Goal: Communication & Community: Answer question/provide support

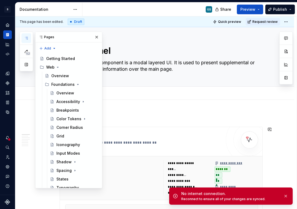
scroll to position [126, 0]
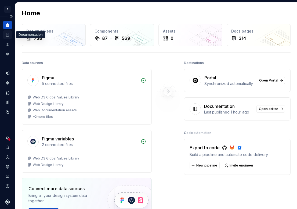
click at [7, 34] on icon "Documentation" at bounding box center [7, 34] width 5 height 5
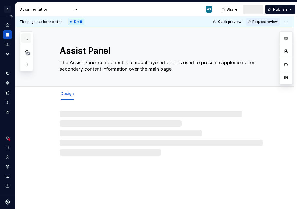
click at [25, 37] on icon "button" at bounding box center [26, 38] width 4 height 4
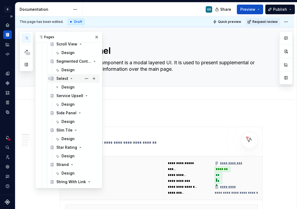
scroll to position [771, 0]
click at [69, 70] on div "Design" at bounding box center [68, 69] width 13 height 5
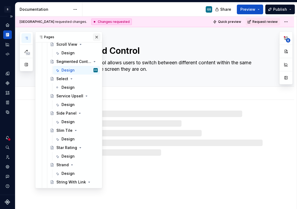
click at [93, 38] on button "button" at bounding box center [97, 37] width 8 height 8
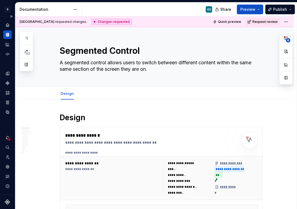
click at [287, 39] on span "6" at bounding box center [288, 40] width 4 height 4
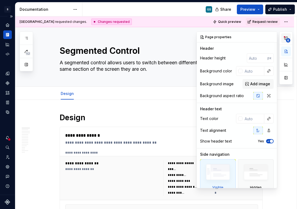
click at [288, 37] on button "6" at bounding box center [286, 38] width 10 height 10
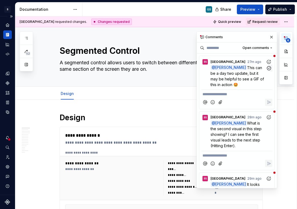
click at [246, 79] on span "This can be a day two update, but it may be helpful to see a GIF of this in act…" at bounding box center [238, 75] width 55 height 21
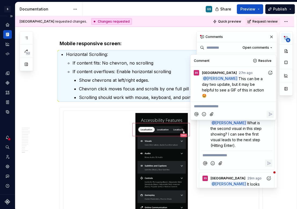
scroll to position [1802, 0]
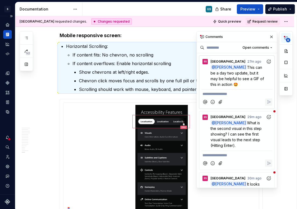
click at [252, 38] on div "Comments" at bounding box center [237, 36] width 80 height 11
click at [248, 140] on span "What is the second visual in this step showing? I can see the first visual lead…" at bounding box center [237, 133] width 52 height 27
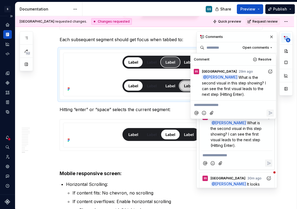
scroll to position [1662, 0]
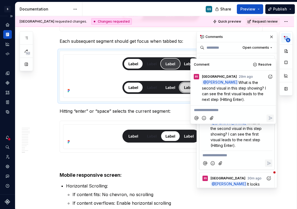
type textarea "*"
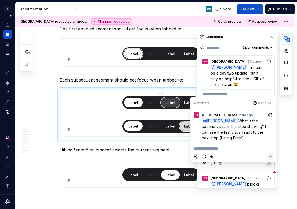
scroll to position [1624, 0]
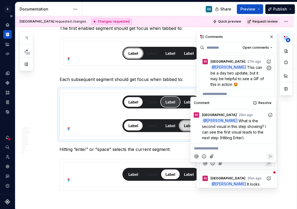
click at [253, 84] on p "@ Gaby Salinas This can be a day two update, but it may be helpful to see a GIF…" at bounding box center [238, 75] width 55 height 23
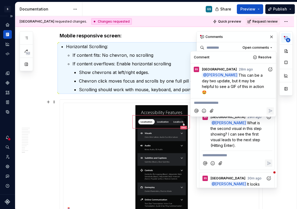
scroll to position [1802, 0]
click at [238, 126] on span "What is the second visual in this step showing? I can see the first visual lead…" at bounding box center [237, 133] width 52 height 27
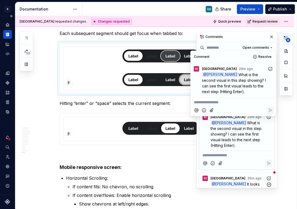
click at [250, 182] on span "It looks like visuals here might be pulling in the wrong states (the second seg…" at bounding box center [238, 195] width 55 height 27
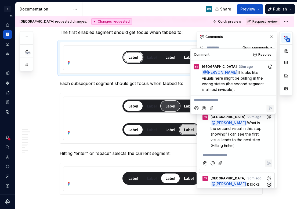
scroll to position [1619, 0]
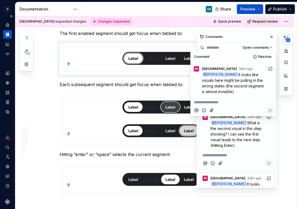
click at [204, 100] on p "**********" at bounding box center [233, 102] width 79 height 6
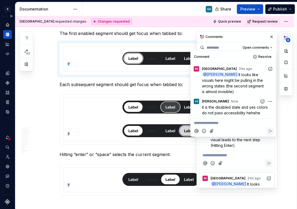
click at [239, 37] on div "Comments" at bounding box center [237, 36] width 80 height 11
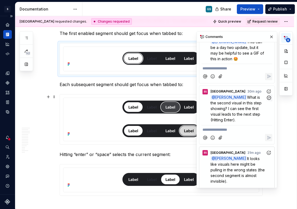
scroll to position [26, 0]
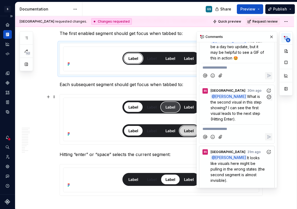
click at [219, 110] on p "@ Gaby Salinas What is the second visual in this step showing? I can see the fi…" at bounding box center [238, 107] width 55 height 28
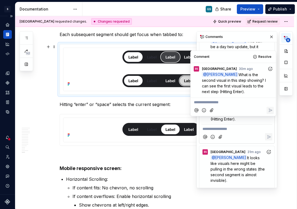
scroll to position [1670, 0]
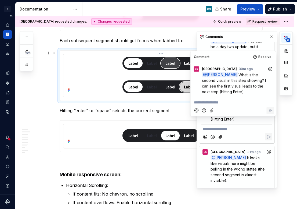
type textarea "*"
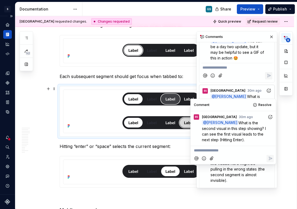
scroll to position [1627, 0]
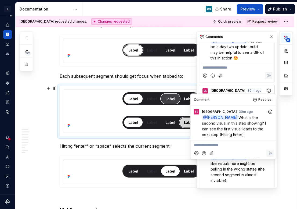
click at [215, 146] on p "**********" at bounding box center [233, 145] width 79 height 6
click at [217, 145] on p "**********" at bounding box center [233, 145] width 79 height 6
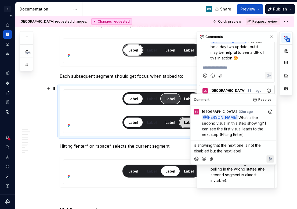
click at [244, 152] on p "is showing that the next one is not the disabled but the next label" at bounding box center [233, 147] width 79 height 11
click at [246, 151] on p "is showing that the next one is not the disabled but the next label" at bounding box center [233, 147] width 79 height 11
click at [243, 151] on p "is showing that the next one is not the disabled but the next label" at bounding box center [233, 147] width 79 height 11
click at [245, 151] on p "is showing that the next one is not the disabled but the next label" at bounding box center [233, 147] width 79 height 11
click at [244, 151] on p "is showing that the next one is not the disabled but the next label" at bounding box center [233, 147] width 79 height 11
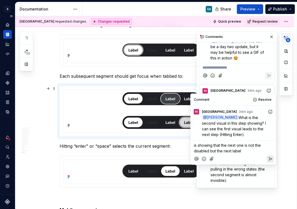
click at [245, 151] on p "is showing that the next one is not the disabled but the next label" at bounding box center [233, 147] width 79 height 11
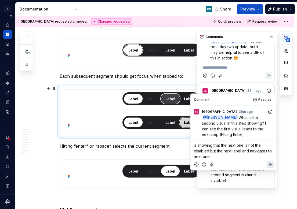
click at [270, 165] on icon "Reply" at bounding box center [270, 164] width 3 height 3
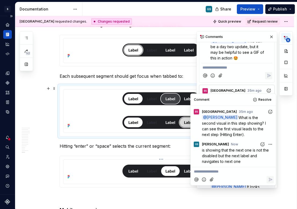
click at [155, 158] on div at bounding box center [161, 171] width 203 height 31
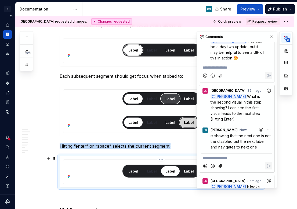
click at [167, 164] on div at bounding box center [161, 170] width 191 height 19
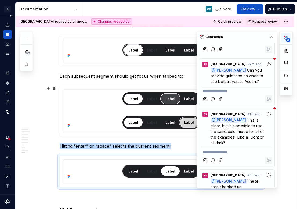
scroll to position [240, 0]
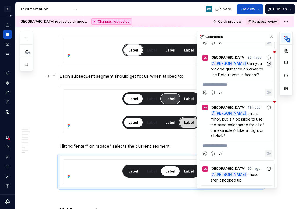
click at [253, 76] on p "@ Gaby Salinas Can you provide guidance on when to use Default versus Accent?" at bounding box center [238, 68] width 55 height 17
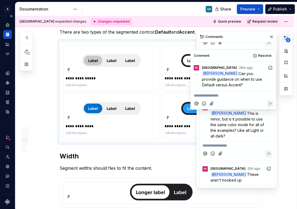
scroll to position [845, 0]
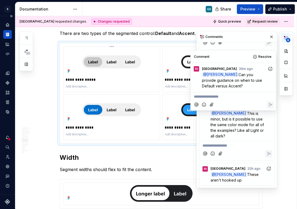
click at [149, 87] on p at bounding box center [112, 86] width 92 height 4
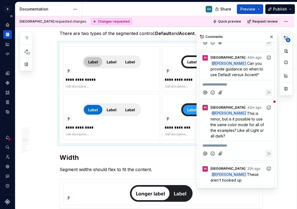
click at [112, 111] on img at bounding box center [111, 109] width 59 height 13
click at [244, 135] on span "This is minor, but is it possible to use the same color mode for all of the exa…" at bounding box center [238, 124] width 55 height 27
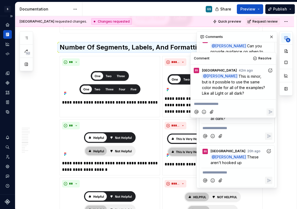
scroll to position [260, 0]
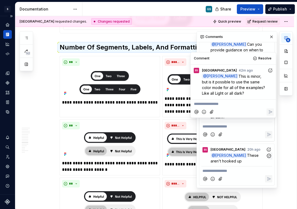
click at [256, 163] on p "@ Gaby Salinas These aren't hooked up" at bounding box center [238, 157] width 55 height 11
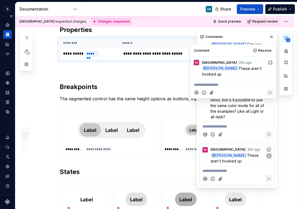
scroll to position [567, 0]
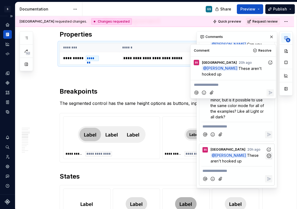
click at [266, 158] on icon "button" at bounding box center [268, 155] width 5 height 5
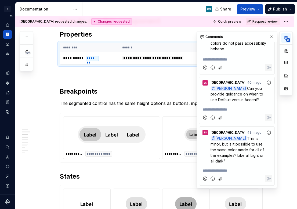
scroll to position [566, 0]
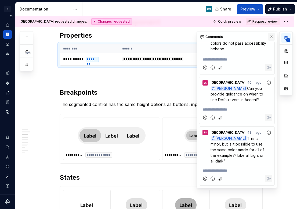
click at [268, 37] on button "button" at bounding box center [272, 37] width 8 height 8
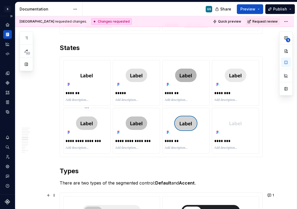
scroll to position [698, 0]
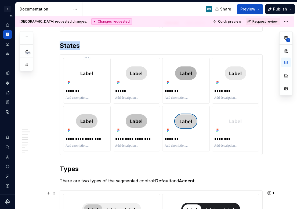
click at [66, 64] on div at bounding box center [87, 73] width 43 height 26
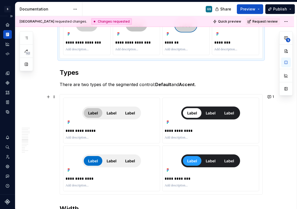
scroll to position [795, 0]
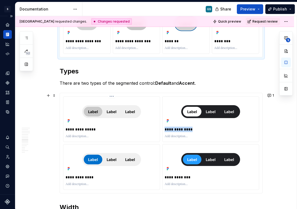
drag, startPoint x: 189, startPoint y: 127, endPoint x: 131, endPoint y: 123, distance: 58.7
click at [129, 125] on div "**********" at bounding box center [161, 142] width 196 height 93
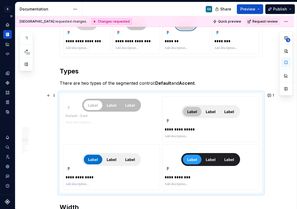
drag, startPoint x: 170, startPoint y: 110, endPoint x: 105, endPoint y: 115, distance: 65.2
click at [88, 109] on body "S Web & Tools Design Systems GS Design system data Documentation GS Share Previ…" at bounding box center [148, 104] width 297 height 209
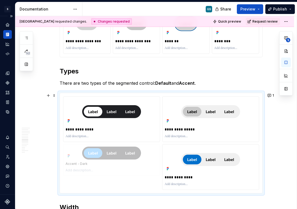
drag, startPoint x: 192, startPoint y: 155, endPoint x: 104, endPoint y: 157, distance: 88.4
click at [104, 157] on body "S Web & Tools Design Systems GS Design system data Documentation GS Share Previ…" at bounding box center [148, 104] width 297 height 209
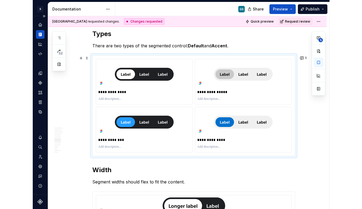
scroll to position [832, 0]
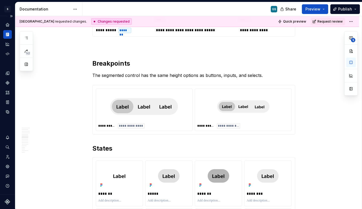
scroll to position [596, 0]
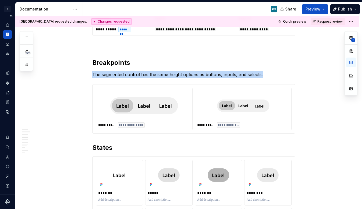
click at [174, 93] on img at bounding box center [144, 105] width 68 height 27
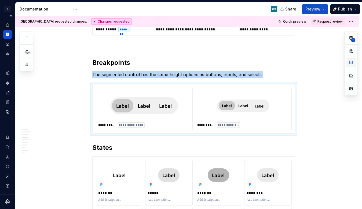
click at [297, 62] on button "button" at bounding box center [351, 62] width 10 height 10
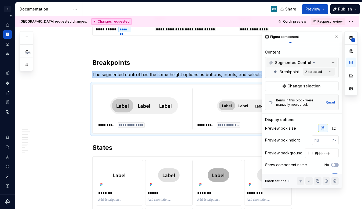
scroll to position [78, 0]
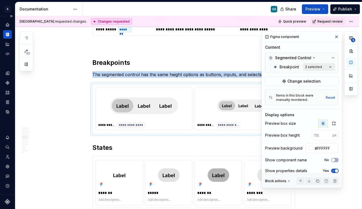
click at [297, 70] on div "**********" at bounding box center [310, 109] width 96 height 157
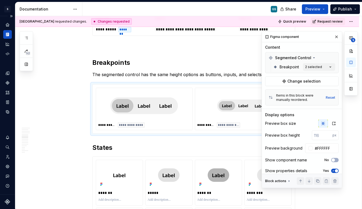
click at [297, 67] on div "**********" at bounding box center [310, 109] width 96 height 157
click at [297, 81] on span "Change selection" at bounding box center [304, 80] width 33 height 5
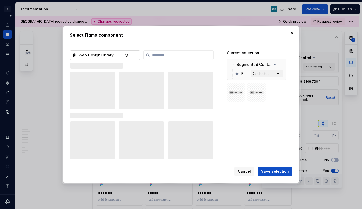
click at [135, 55] on icon "button" at bounding box center [134, 55] width 1 height 1
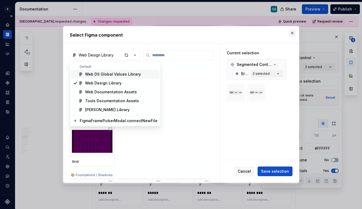
click at [290, 32] on div "Select Figma component Web Design Library 🎨 Foundations ⛔️ Icon Container 🎨 Fou…" at bounding box center [181, 104] width 362 height 209
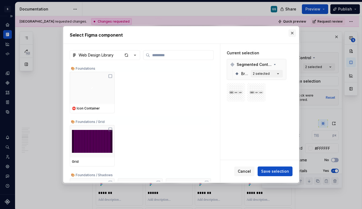
click at [294, 35] on button "button" at bounding box center [293, 33] width 8 height 8
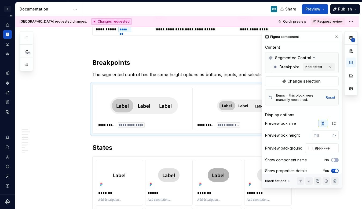
click at [94, 84] on div "**********" at bounding box center [193, 108] width 203 height 49
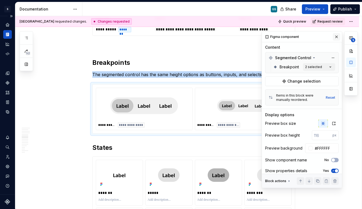
click at [297, 37] on button "button" at bounding box center [337, 37] width 8 height 8
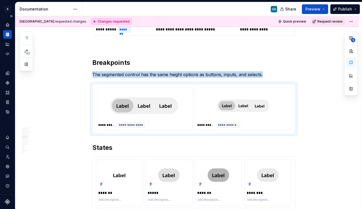
click at [70, 89] on div "**********" at bounding box center [188, 112] width 347 height 193
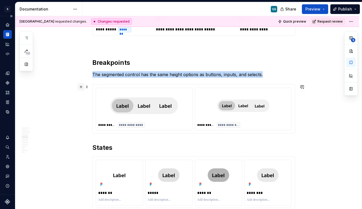
click at [79, 85] on button "button" at bounding box center [81, 87] width 8 height 8
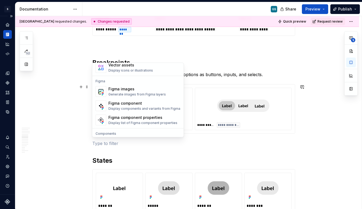
scroll to position [490, 0]
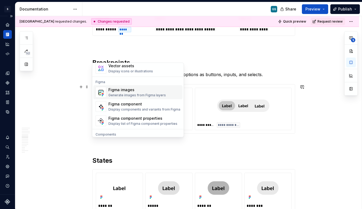
click at [128, 96] on div "Generate images from Figma layers" at bounding box center [137, 95] width 57 height 4
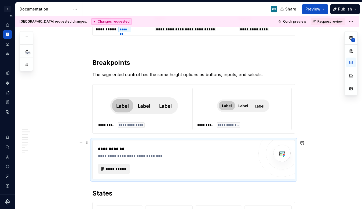
click at [113, 164] on button "**********" at bounding box center [114, 169] width 32 height 10
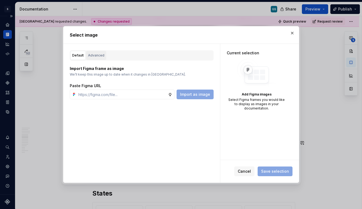
click at [91, 55] on div "Advanced" at bounding box center [96, 55] width 16 height 5
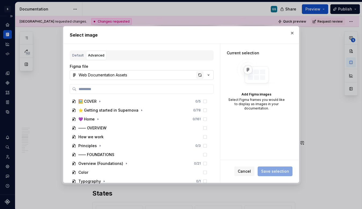
click at [200, 76] on div "button" at bounding box center [200, 75] width 8 height 8
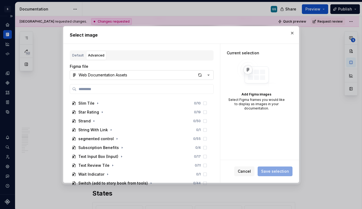
scroll to position [504, 0]
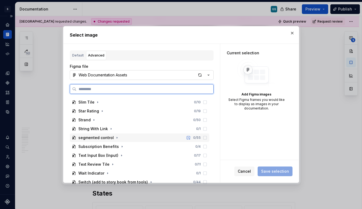
click at [113, 134] on div "segmented control 0 / 55" at bounding box center [140, 137] width 140 height 9
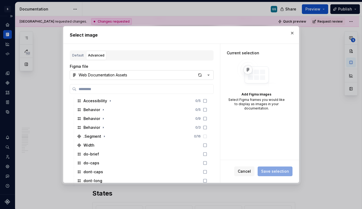
scroll to position [587, 0]
click at [199, 75] on div "button" at bounding box center [200, 75] width 8 height 8
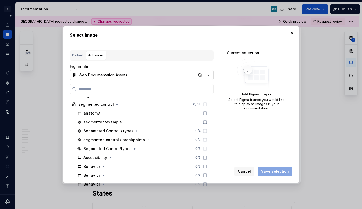
scroll to position [542, 0]
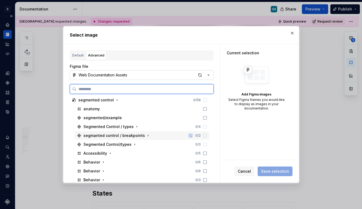
click at [161, 133] on div "segmanted control / breakpoints 0 / 2" at bounding box center [142, 135] width 135 height 9
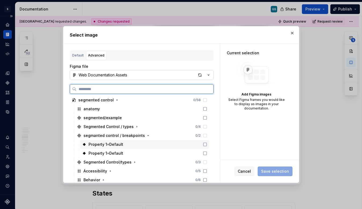
click at [205, 146] on div "Property 1=Default" at bounding box center [144, 144] width 129 height 9
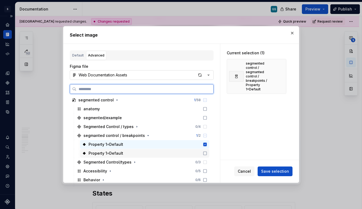
click at [204, 151] on icon at bounding box center [205, 152] width 3 height 3
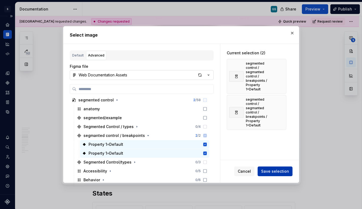
click at [267, 174] on button "Save selection" at bounding box center [275, 171] width 35 height 10
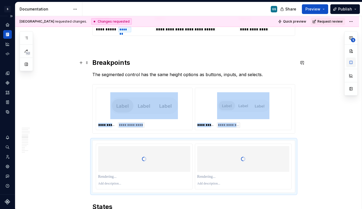
click at [297, 63] on button "button" at bounding box center [351, 62] width 10 height 10
type textarea "*"
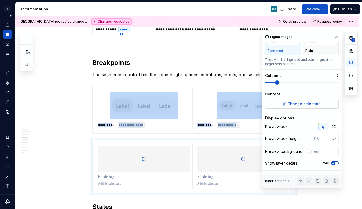
scroll to position [32, 0]
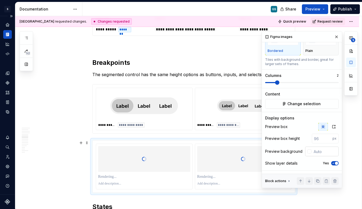
click at [297, 151] on div at bounding box center [310, 151] width 4 height 4
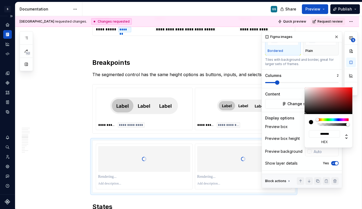
type input "#9D9999"
type input "*******"
type input "#AAA6A6"
type input "*******"
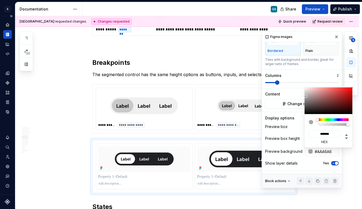
type input "#C4C2C2"
type input "*******"
type input "#E8E8E8"
type input "*******"
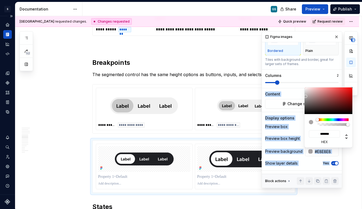
type input "#FFFFFF"
type input "*******"
drag, startPoint x: 305, startPoint y: 94, endPoint x: 302, endPoint y: 80, distance: 14.7
click at [297, 80] on body "S Web & Tools Design Systems GS Design system data Documentation GS Share Previ…" at bounding box center [181, 104] width 362 height 209
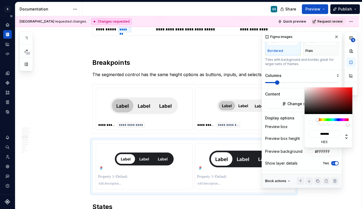
drag, startPoint x: 226, startPoint y: 159, endPoint x: 173, endPoint y: 159, distance: 52.9
click at [173, 159] on html "S Web & Tools Design Systems GS Design system data Documentation GS Share Previ…" at bounding box center [181, 104] width 362 height 209
click at [193, 145] on html "S Web & Tools Design Systems GS Design system data Documentation GS Share Previ…" at bounding box center [181, 104] width 362 height 209
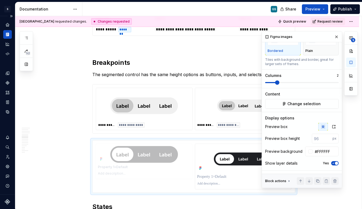
drag, startPoint x: 200, startPoint y: 145, endPoint x: 107, endPoint y: 143, distance: 92.2
click at [107, 143] on body "S Web & Tools Design Systems GS Design system data Documentation GS Share Previ…" at bounding box center [181, 104] width 362 height 209
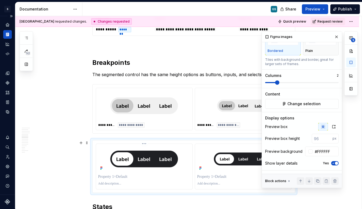
click at [115, 177] on p at bounding box center [144, 176] width 92 height 5
drag, startPoint x: 99, startPoint y: 176, endPoint x: 95, endPoint y: 176, distance: 4.0
click at [96, 176] on div "*******" at bounding box center [144, 166] width 97 height 46
click at [121, 174] on p "*******" at bounding box center [144, 176] width 92 height 5
click at [210, 171] on div at bounding box center [243, 159] width 92 height 26
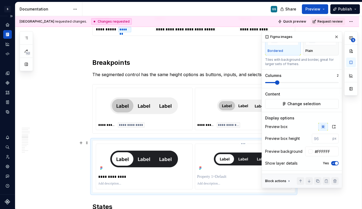
click at [208, 174] on p at bounding box center [243, 176] width 92 height 5
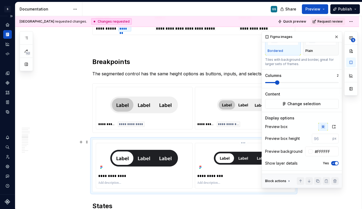
scroll to position [597, 0]
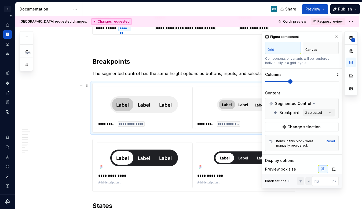
click at [194, 100] on div "**********" at bounding box center [194, 107] width 196 height 42
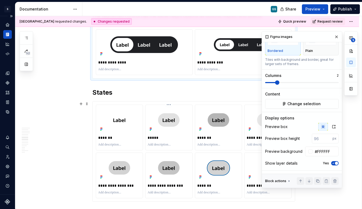
scroll to position [661, 0]
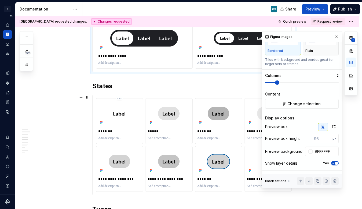
click at [104, 100] on div at bounding box center [119, 113] width 43 height 26
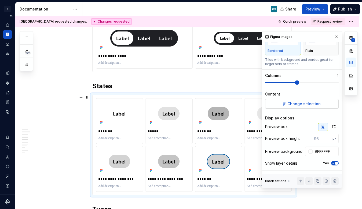
click at [287, 103] on button "Change selection" at bounding box center [302, 104] width 74 height 10
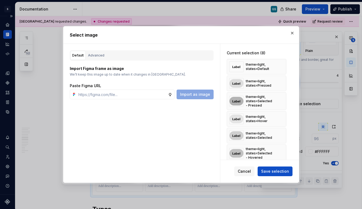
type textarea "*"
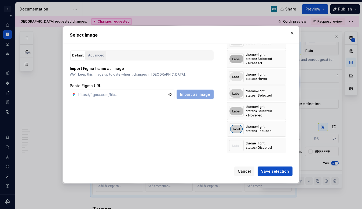
click at [98, 55] on div "Advanced" at bounding box center [96, 55] width 16 height 5
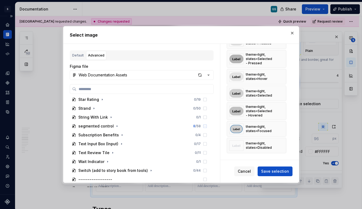
scroll to position [525, 0]
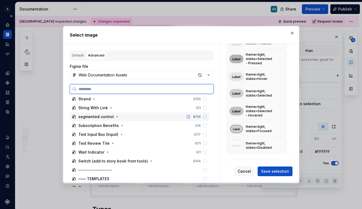
click at [121, 118] on div "segmented control 8 / 58" at bounding box center [140, 116] width 140 height 9
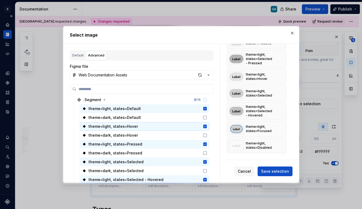
scroll to position [630, 0]
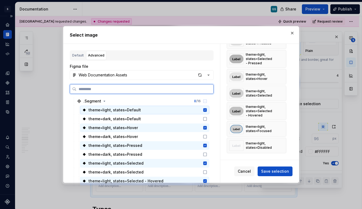
click at [205, 110] on icon at bounding box center [205, 110] width 4 height 4
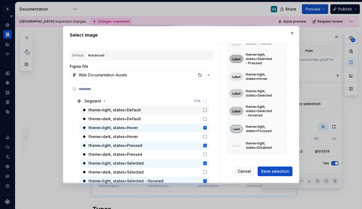
scroll to position [26, 0]
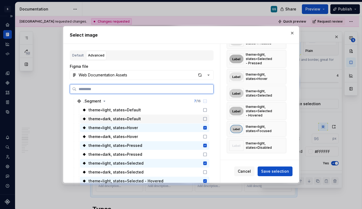
click at [206, 117] on icon at bounding box center [205, 119] width 4 height 4
click at [204, 128] on icon at bounding box center [205, 127] width 4 height 4
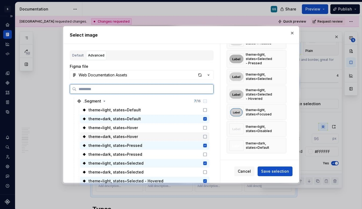
click at [204, 135] on icon at bounding box center [205, 136] width 3 height 3
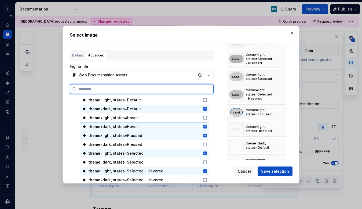
scroll to position [651, 0]
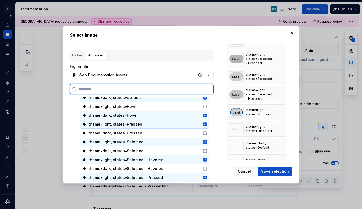
click at [204, 123] on icon at bounding box center [204, 123] width 3 height 3
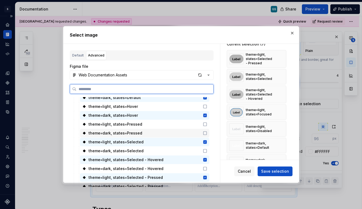
click at [205, 131] on icon at bounding box center [205, 133] width 4 height 4
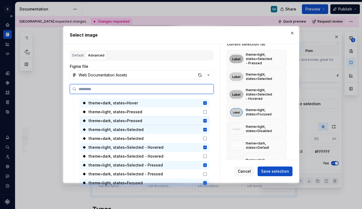
scroll to position [677, 0]
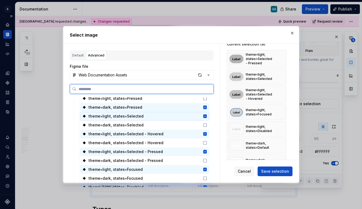
click at [203, 117] on icon at bounding box center [204, 115] width 3 height 3
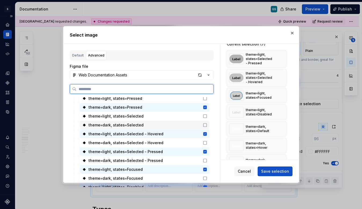
click at [205, 124] on icon at bounding box center [205, 125] width 4 height 4
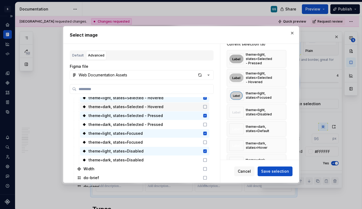
scroll to position [713, 0]
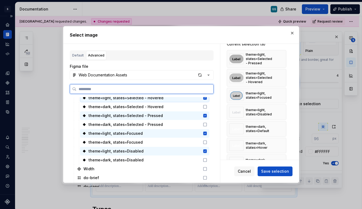
click at [205, 99] on icon at bounding box center [205, 98] width 4 height 4
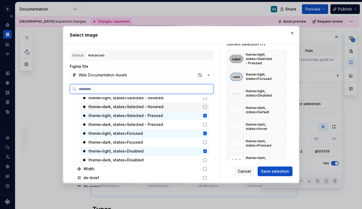
click at [205, 106] on icon at bounding box center [205, 106] width 4 height 4
click at [204, 117] on icon at bounding box center [204, 115] width 3 height 3
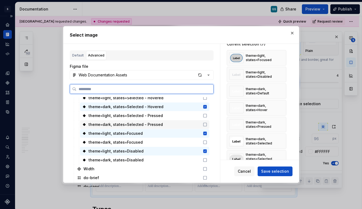
click at [204, 124] on icon at bounding box center [205, 124] width 4 height 4
click at [204, 134] on icon at bounding box center [204, 132] width 3 height 3
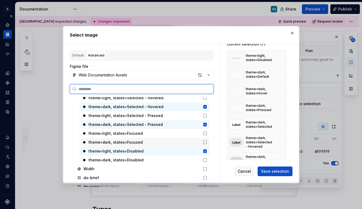
click at [204, 141] on icon at bounding box center [205, 142] width 4 height 4
click at [204, 151] on icon at bounding box center [205, 151] width 4 height 4
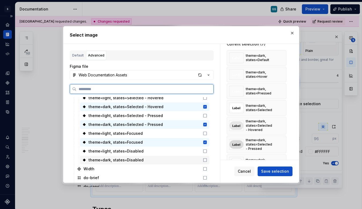
click at [204, 158] on icon at bounding box center [205, 160] width 4 height 4
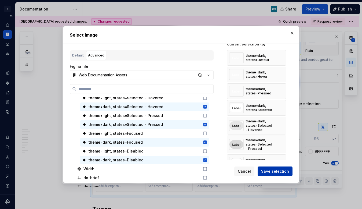
click at [271, 172] on span "Save selection" at bounding box center [275, 170] width 28 height 5
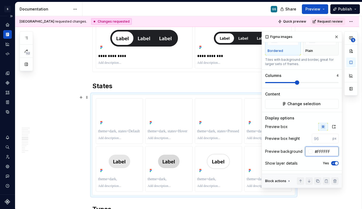
click at [297, 149] on input "#FFFFFF" at bounding box center [326, 151] width 26 height 10
click at [297, 150] on div at bounding box center [311, 151] width 4 height 4
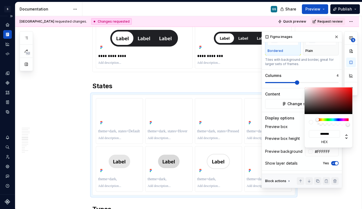
type input "#403C3C"
type input "*******"
type input "#3E3B3B"
type input "*******"
type input "#151515"
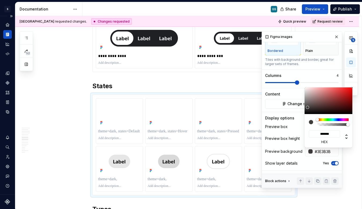
type input "*******"
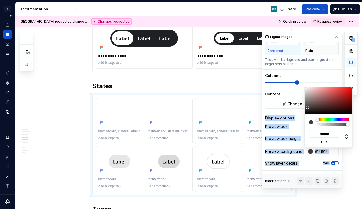
type input "#080808"
type input "*******"
type input "#030303"
type input "*******"
type input "#000000"
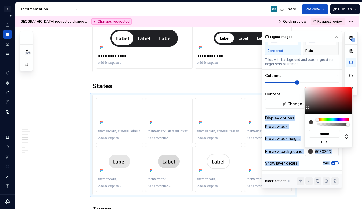
type input "*******"
drag, startPoint x: 308, startPoint y: 107, endPoint x: 301, endPoint y: 116, distance: 11.8
click at [297, 116] on body "S Web & Tools Design Systems GS Design system data Documentation GS Share Previ…" at bounding box center [181, 104] width 362 height 209
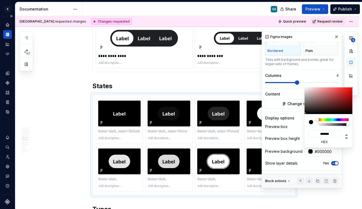
click at [168, 130] on html "S Web & Tools Design Systems GS Design system data Documentation GS Share Previ…" at bounding box center [181, 104] width 362 height 209
click at [297, 36] on div "**********" at bounding box center [310, 109] width 96 height 157
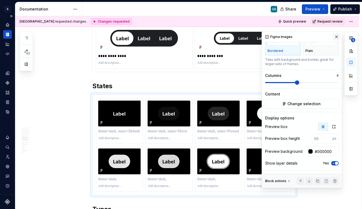
click at [297, 36] on button "button" at bounding box center [337, 37] width 8 height 8
type textarea "*"
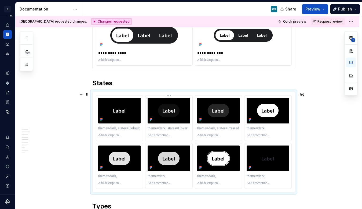
scroll to position [665, 0]
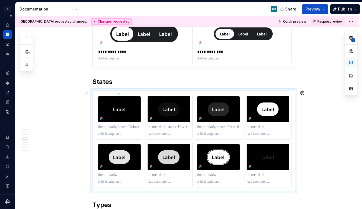
click at [116, 128] on p at bounding box center [119, 126] width 43 height 5
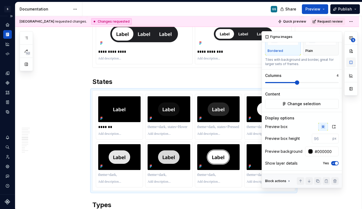
click at [297, 62] on button "button" at bounding box center [351, 62] width 10 height 10
click at [297, 106] on span "Change selection" at bounding box center [304, 103] width 33 height 5
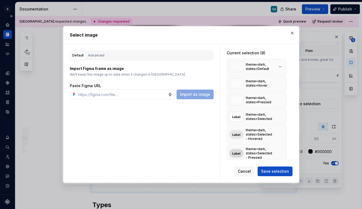
click at [245, 66] on div "theme=dark, states=Default" at bounding box center [251, 66] width 45 height 11
click at [96, 56] on div "Advanced" at bounding box center [96, 55] width 16 height 5
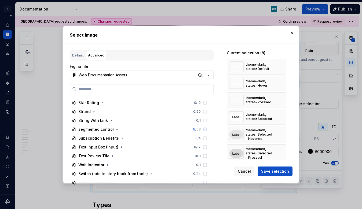
scroll to position [513, 0]
click at [115, 129] on icon "button" at bounding box center [117, 129] width 4 height 4
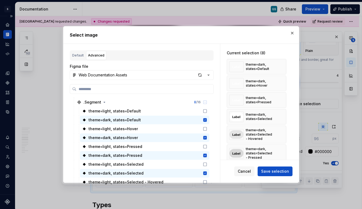
scroll to position [610, 0]
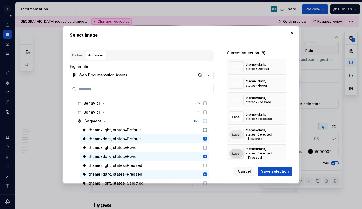
click at [130, 35] on h2 "Select image" at bounding box center [181, 35] width 223 height 6
click at [271, 171] on span "Save selection" at bounding box center [275, 170] width 28 height 5
type textarea "*"
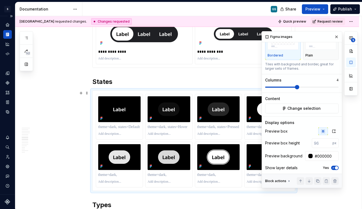
scroll to position [32, 0]
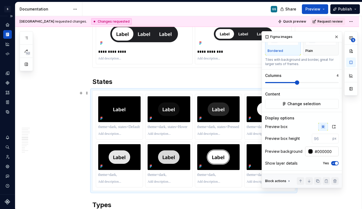
click at [297, 153] on div at bounding box center [309, 151] width 8 height 10
click at [297, 152] on div at bounding box center [311, 151] width 4 height 4
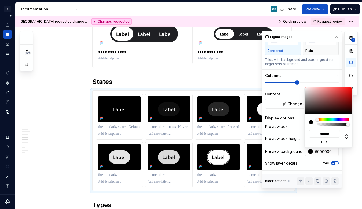
type input "#1C1C1C"
type input "*******"
type input "#212121"
type input "*******"
type input "#292929"
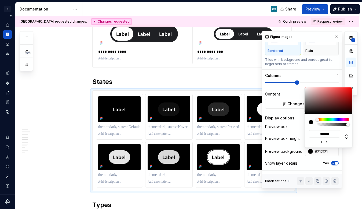
type input "*******"
type input "#2E2E2E"
type input "*******"
type input "#343434"
type input "*******"
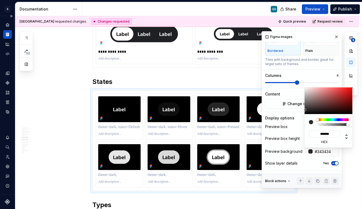
type input "#393939"
type input "*******"
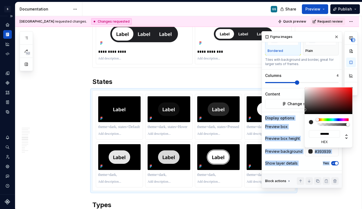
type input "#3E3E3E"
type input "*******"
type input "#434343"
type input "*******"
type input "#464646"
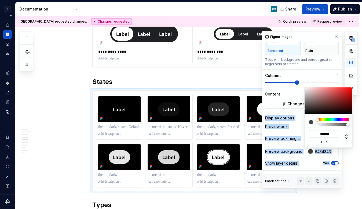
type input "*******"
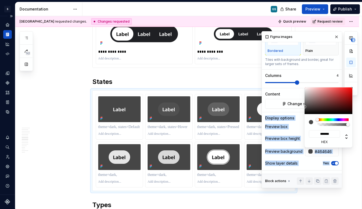
drag, startPoint x: 306, startPoint y: 111, endPoint x: 303, endPoint y: 107, distance: 5.2
click at [297, 107] on body "S Web & Tools Design Systems GS Design system data Documentation GS Share Previ…" at bounding box center [181, 104] width 362 height 209
type input "#3E3C3C"
type input "*******"
click at [297, 107] on div at bounding box center [307, 108] width 3 height 3
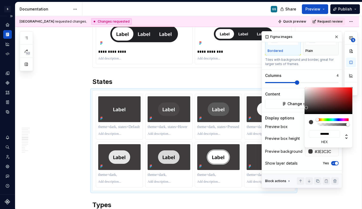
type input "#4B4949"
type input "*******"
type input "#4D4C4C"
type input "*******"
type input "#4D4D4D"
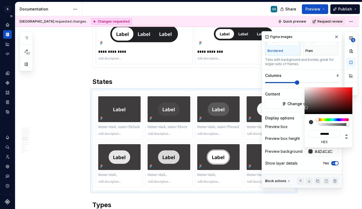
type input "*******"
type input "#505050"
type input "*******"
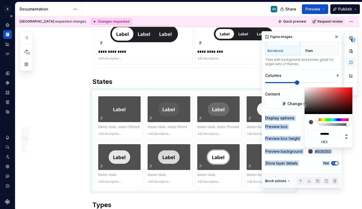
type input "#4D4D4D"
type input "*******"
type input "#4B4B4B"
type input "*******"
type input "#464646"
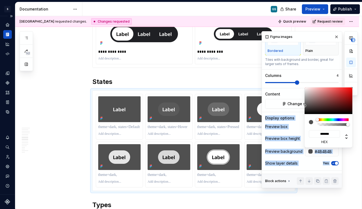
type input "*******"
type input "#434343"
type input "*******"
type input "#404040"
type input "*******"
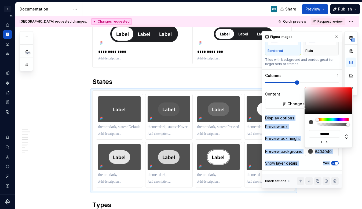
type input "#3E3E3E"
type input "*******"
type input "#3B3B3B"
type input "*******"
type input "#393939"
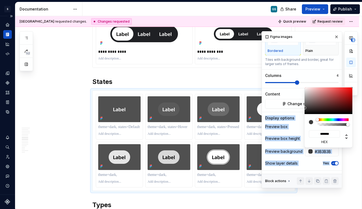
type input "*******"
type input "#343434"
type input "*******"
type input "#313131"
type input "*******"
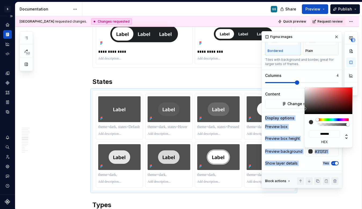
type input "#2E2E2E"
type input "*******"
drag, startPoint x: 306, startPoint y: 106, endPoint x: 301, endPoint y: 109, distance: 5.4
click at [297, 109] on body "S Web & Tools Design Systems GS Design system data Documentation GS Share Previ…" at bounding box center [181, 104] width 362 height 209
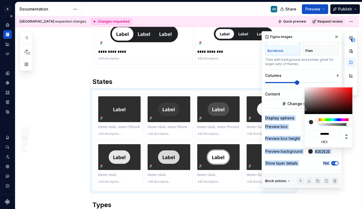
type input "#343434"
type input "*******"
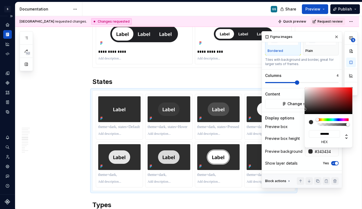
type input "#313131"
type input "*******"
type input "#2E2E2E"
type input "*******"
type input "#2C2C2C"
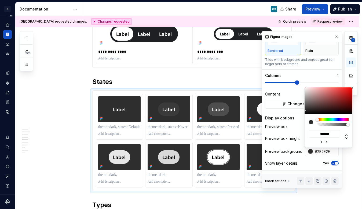
type input "*******"
type input "#292929"
type input "*******"
click at [297, 110] on div at bounding box center [304, 109] width 3 height 3
click at [116, 129] on html "S Web & Tools Design Systems GS Design system data Documentation GS Share Previ…" at bounding box center [181, 104] width 362 height 209
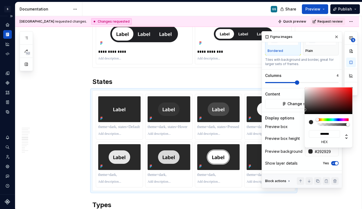
click at [117, 127] on html "S Web & Tools Design Systems GS Design system data Documentation GS Share Previ…" at bounding box center [181, 104] width 362 height 209
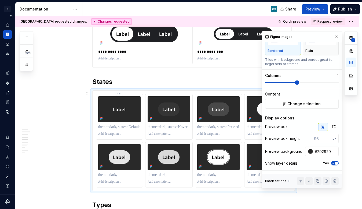
click at [120, 126] on p at bounding box center [119, 126] width 43 height 5
click at [297, 36] on button "button" at bounding box center [337, 37] width 8 height 8
type textarea "*"
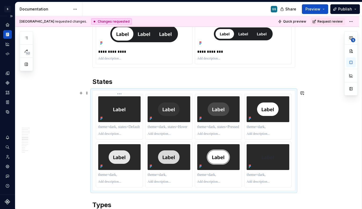
click at [115, 127] on p at bounding box center [119, 126] width 43 height 5
click at [158, 126] on p at bounding box center [169, 126] width 43 height 5
click at [208, 127] on p at bounding box center [218, 126] width 43 height 5
click at [265, 125] on p at bounding box center [268, 126] width 43 height 5
click at [110, 177] on p at bounding box center [119, 174] width 43 height 5
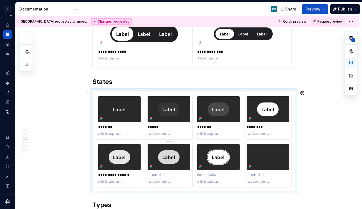
click at [153, 176] on p at bounding box center [169, 174] width 43 height 5
click at [204, 173] on p at bounding box center [218, 174] width 43 height 5
click at [254, 172] on div at bounding box center [268, 175] width 43 height 8
click at [254, 176] on p at bounding box center [268, 174] width 43 height 5
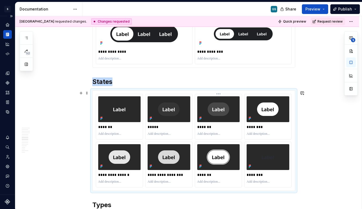
click at [234, 94] on div "*******" at bounding box center [218, 116] width 47 height 45
click at [297, 64] on button "button" at bounding box center [351, 62] width 10 height 10
type textarea "*"
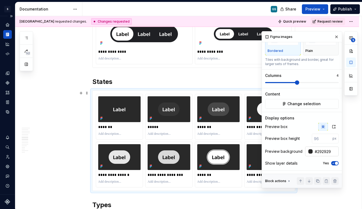
click at [297, 150] on div at bounding box center [311, 151] width 4 height 4
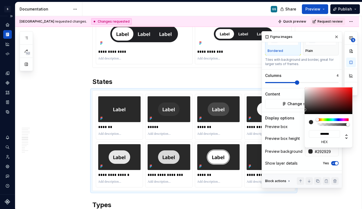
type input "#2C2B2B"
type input "*******"
type input "#2E2E2E"
type input "*******"
type input "#313131"
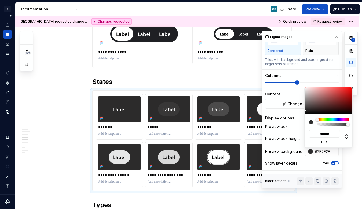
type input "*******"
type input "#343434"
type input "*******"
type input "#363636"
type input "*******"
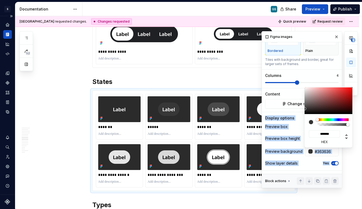
type input "#393939"
type input "*******"
type input "#3B3B3B"
type input "*******"
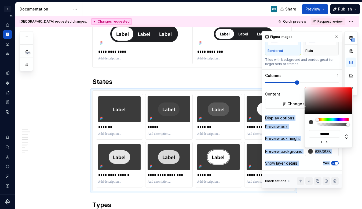
type input "#393939"
type input "*******"
type input "#363636"
type input "*******"
type input "#343434"
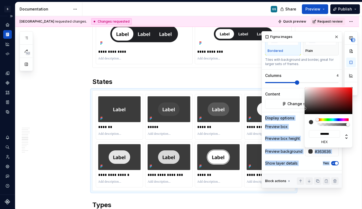
type input "*******"
type input "#313131"
type input "*******"
type input "#2E2E2E"
type input "*******"
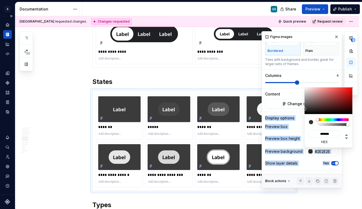
type input "#2C2C2C"
type input "*******"
type input "#292929"
type input "*******"
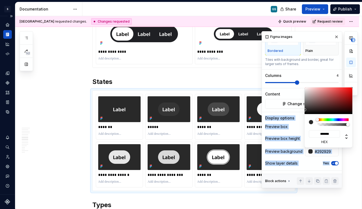
type input "#272727"
type input "*******"
type input "#292929"
type input "*******"
type input "#2C2C2C"
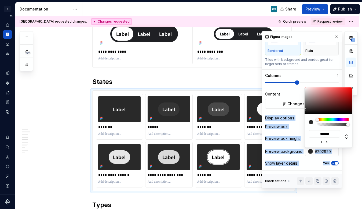
type input "*******"
type input "#2E2E2E"
type input "*******"
type input "#313131"
type input "*******"
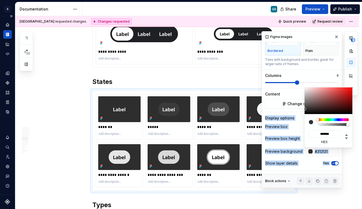
type input "#343434"
type input "*******"
type input "#363636"
type input "*******"
type input "#393939"
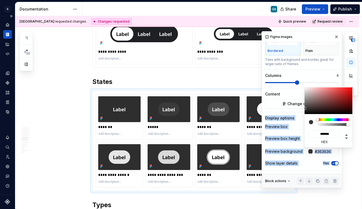
type input "*******"
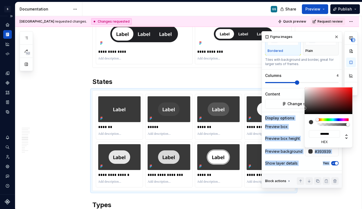
type input "#363636"
type input "*******"
drag, startPoint x: 306, startPoint y: 109, endPoint x: 301, endPoint y: 108, distance: 5.2
click at [297, 108] on body "S Web & Tools Design Systems GS Design system data Documentation GS Share Previ…" at bounding box center [181, 104] width 362 height 209
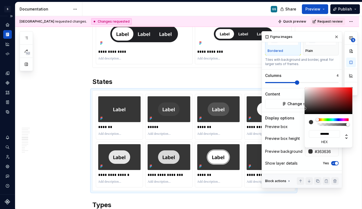
click at [242, 139] on html "S Web & Tools Design Systems GS Design system data Documentation GS Share Previ…" at bounding box center [181, 104] width 362 height 209
click at [241, 139] on html "S Web & Tools Design Systems GS Design system data Documentation GS Share Previ…" at bounding box center [181, 104] width 362 height 209
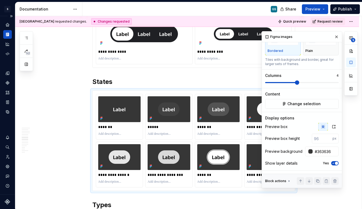
click at [297, 38] on button "button" at bounding box center [337, 37] width 8 height 8
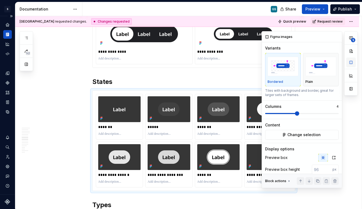
click at [297, 64] on button "button" at bounding box center [351, 62] width 10 height 10
type textarea "*"
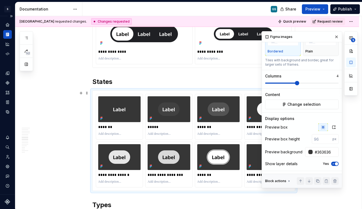
scroll to position [32, 0]
click at [297, 150] on div at bounding box center [311, 151] width 4 height 4
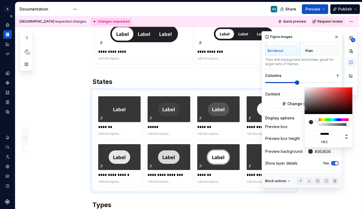
type input "#343333"
type input "*******"
type input "#313131"
type input "*******"
type input "#2E2E2E"
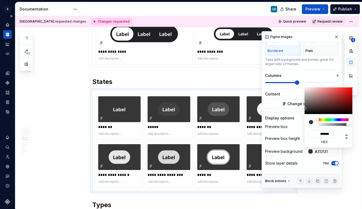
type input "*******"
type input "#2C2C2C"
type input "*******"
type input "#2C2B2B"
type input "*******"
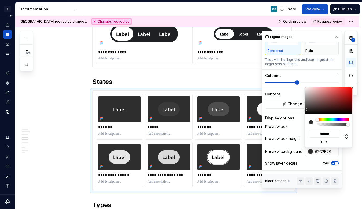
type input "#292929"
type input "*******"
click at [297, 110] on div at bounding box center [304, 109] width 3 height 3
click at [297, 37] on div "**********" at bounding box center [310, 109] width 96 height 157
click at [297, 35] on div "**********" at bounding box center [310, 109] width 96 height 157
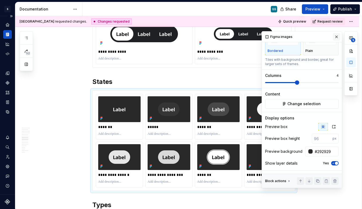
click at [297, 35] on button "button" at bounding box center [337, 37] width 8 height 8
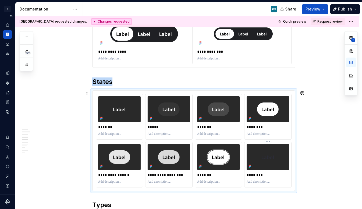
click at [265, 162] on img at bounding box center [267, 156] width 21 height 13
click at [297, 62] on button "button" at bounding box center [351, 62] width 10 height 10
type textarea "*"
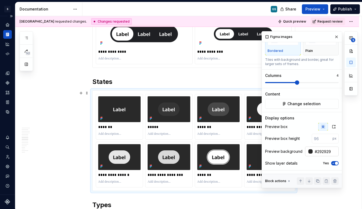
click at [297, 152] on div at bounding box center [311, 151] width 4 height 4
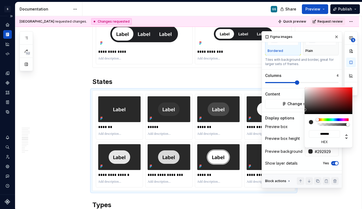
type input "#242323"
type input "*******"
type input "#242424"
type input "*******"
type input "#212121"
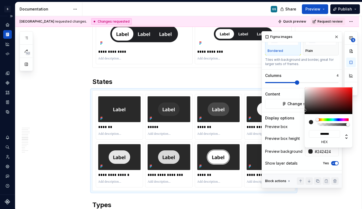
type input "*******"
type input "#1F1F1F"
type input "*******"
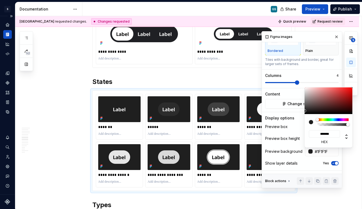
click at [297, 111] on div "******* hex" at bounding box center [329, 117] width 48 height 60
click at [240, 140] on html "S Web & Tools Design Systems GS Design system data Documentation GS Share Previ…" at bounding box center [181, 104] width 362 height 209
click at [297, 34] on div "**********" at bounding box center [310, 109] width 96 height 157
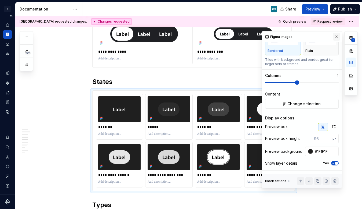
click at [297, 37] on button "button" at bounding box center [337, 37] width 8 height 8
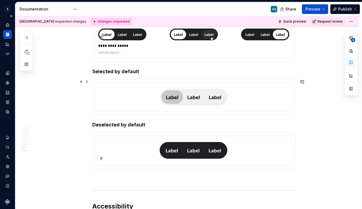
scroll to position [1369, 0]
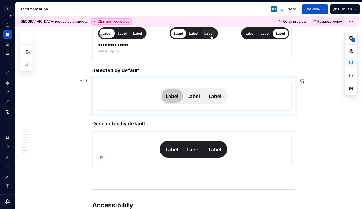
click at [161, 99] on img at bounding box center [194, 96] width 68 height 20
click at [297, 64] on button "button" at bounding box center [351, 62] width 10 height 10
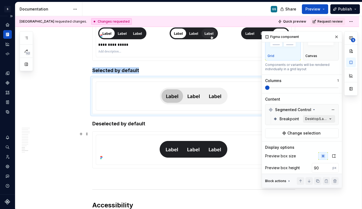
scroll to position [66, 0]
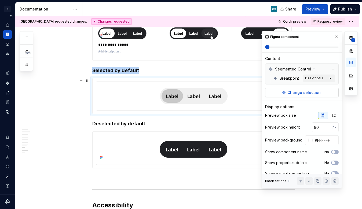
click at [297, 94] on span "Change selection" at bounding box center [304, 92] width 33 height 5
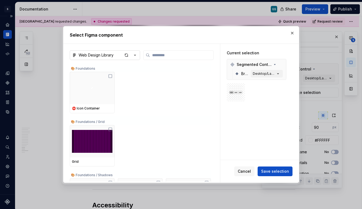
click at [133, 54] on icon "button" at bounding box center [134, 54] width 5 height 5
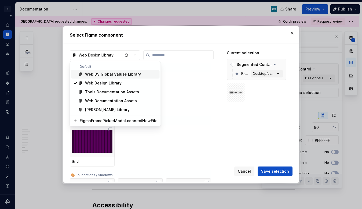
click at [248, 170] on div "Select Figma component Web Design Library 🎨 Foundations ⛔️ Icon Container 🎨 Fou…" at bounding box center [181, 104] width 362 height 209
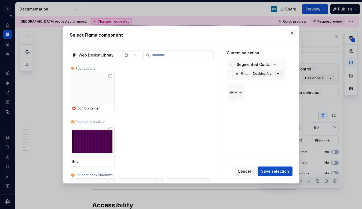
click at [291, 34] on button "button" at bounding box center [293, 33] width 8 height 8
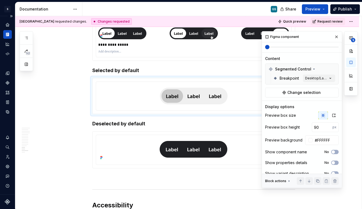
drag, startPoint x: 336, startPoint y: 38, endPoint x: 189, endPoint y: 90, distance: 155.4
click at [297, 38] on button "button" at bounding box center [337, 37] width 8 height 8
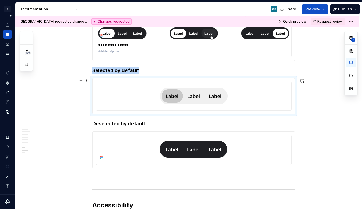
click at [174, 100] on img at bounding box center [194, 96] width 68 height 20
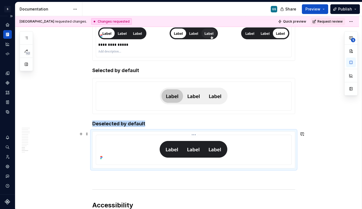
click at [156, 144] on div at bounding box center [193, 149] width 191 height 24
click at [86, 134] on span at bounding box center [87, 134] width 4 height 8
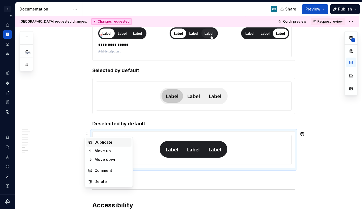
click at [96, 141] on div "Duplicate" at bounding box center [112, 141] width 35 height 5
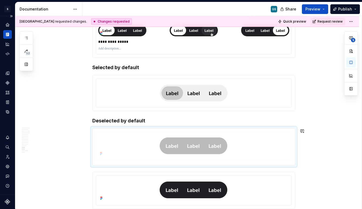
drag, startPoint x: 131, startPoint y: 140, endPoint x: 129, endPoint y: 73, distance: 68.0
click at [129, 73] on body "S Web & Tools Design Systems GS Design system data Documentation GS Share Previ…" at bounding box center [181, 104] width 362 height 209
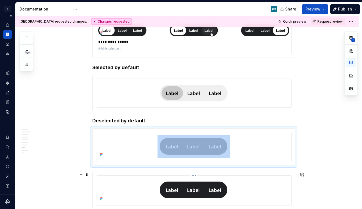
click at [159, 182] on img at bounding box center [194, 189] width 72 height 23
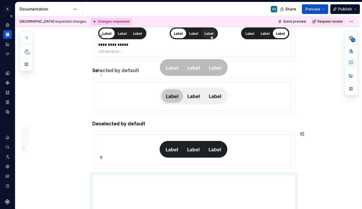
scroll to position [1368, 0]
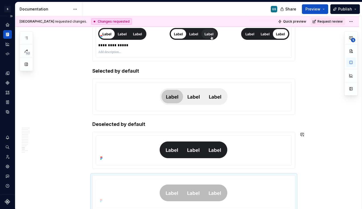
drag, startPoint x: 131, startPoint y: 180, endPoint x: 136, endPoint y: 89, distance: 92.0
click at [136, 88] on body "S Web & Tools Design Systems GS Design system data Documentation GS Share Previ…" at bounding box center [181, 104] width 362 height 209
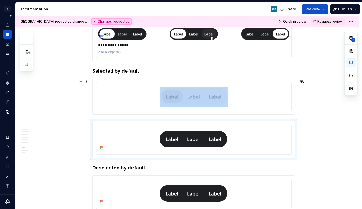
click at [122, 91] on div at bounding box center [193, 96] width 191 height 24
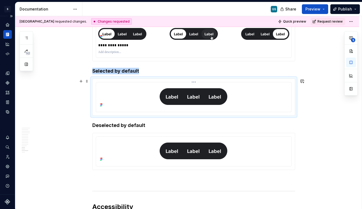
click at [176, 98] on img at bounding box center [194, 96] width 72 height 23
click at [297, 66] on button "button" at bounding box center [351, 62] width 10 height 10
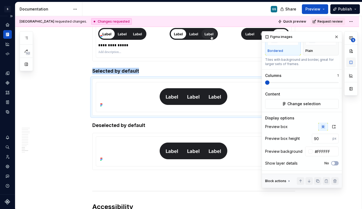
scroll to position [0, 0]
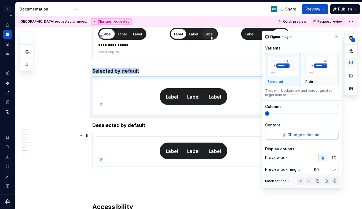
click at [297, 138] on button "Change selection" at bounding box center [302, 135] width 74 height 10
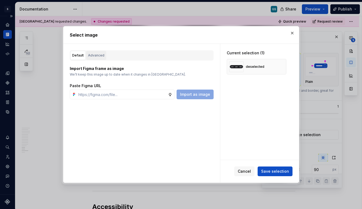
click at [99, 56] on div "Advanced" at bounding box center [96, 55] width 16 height 5
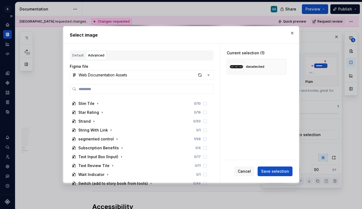
scroll to position [514, 0]
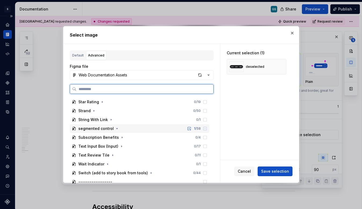
click at [120, 129] on div "segmented control 1 / 58" at bounding box center [140, 128] width 140 height 9
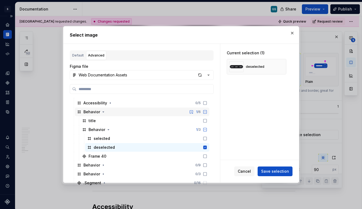
scroll to position [595, 0]
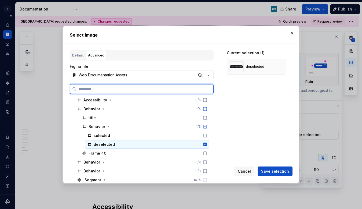
click at [203, 144] on icon at bounding box center [204, 143] width 3 height 3
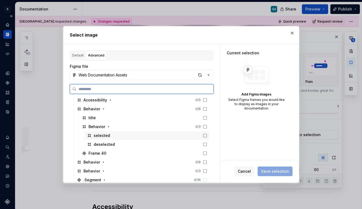
click at [204, 136] on icon at bounding box center [205, 135] width 4 height 4
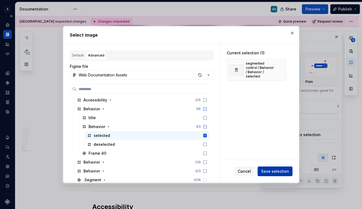
click at [266, 172] on span "Save selection" at bounding box center [275, 170] width 28 height 5
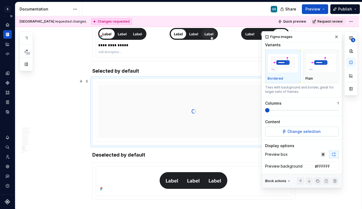
scroll to position [19, 0]
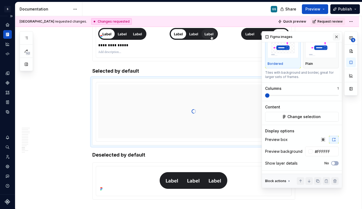
click at [297, 38] on button "button" at bounding box center [337, 37] width 8 height 8
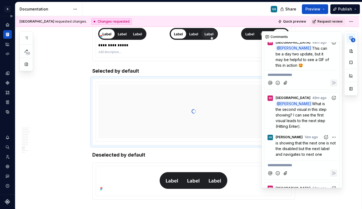
scroll to position [0, 0]
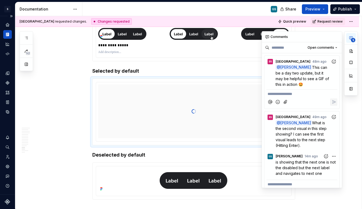
click at [297, 39] on button "5" at bounding box center [351, 38] width 10 height 10
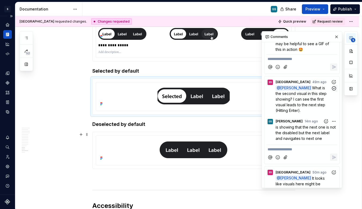
scroll to position [220, 0]
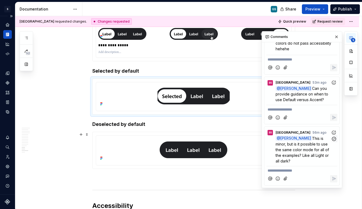
click at [297, 152] on span "This is minor, but is it possible to use the same color mode for all of the exa…" at bounding box center [303, 149] width 55 height 27
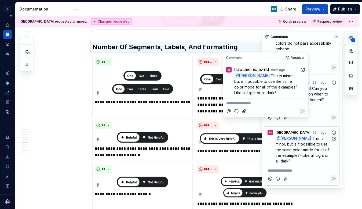
scroll to position [1023, 0]
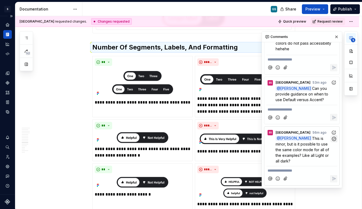
click at [297, 139] on icon "button" at bounding box center [334, 139] width 4 height 4
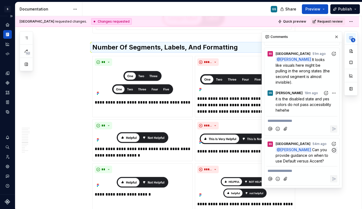
click at [297, 150] on span "Can you provide guidance on when to use Default versus Accent?" at bounding box center [303, 155] width 54 height 16
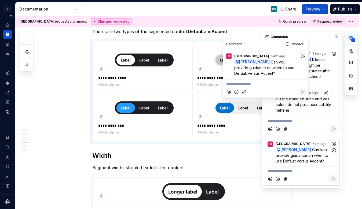
scroll to position [848, 0]
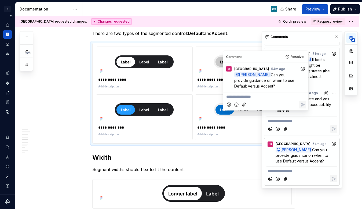
type textarea "*"
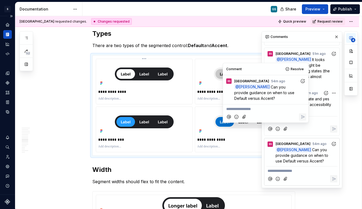
scroll to position [835, 0]
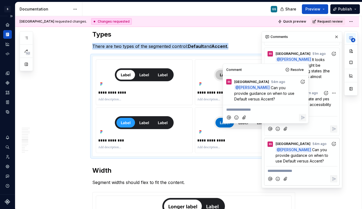
click at [188, 45] on strong "Default" at bounding box center [196, 46] width 16 height 5
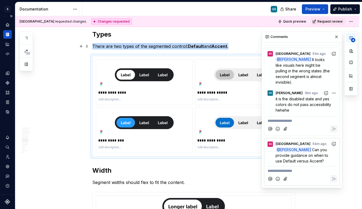
click at [232, 48] on p "There are two types of the segmented control: Default and Accent ." at bounding box center [193, 46] width 203 height 6
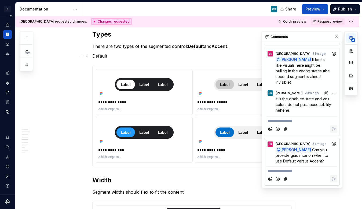
click at [101, 55] on p "Default" at bounding box center [193, 56] width 203 height 6
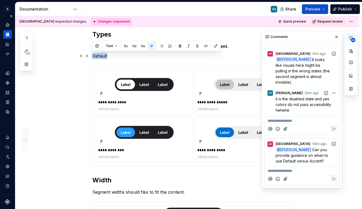
click at [101, 55] on p "Default" at bounding box center [193, 56] width 203 height 6
click at [141, 47] on button "button" at bounding box center [143, 46] width 8 height 8
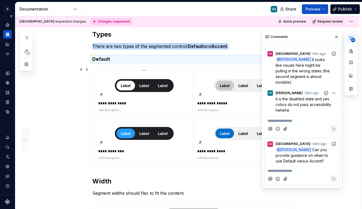
click at [108, 83] on div at bounding box center [144, 86] width 92 height 26
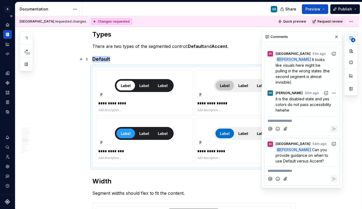
click at [108, 59] on h4 "Default" at bounding box center [193, 59] width 203 height 6
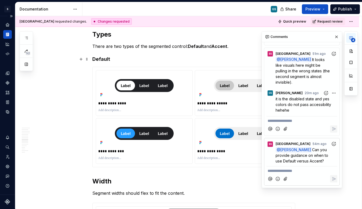
click at [110, 59] on h4 "Default" at bounding box center [193, 59] width 203 height 6
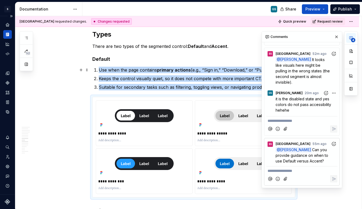
click at [99, 69] on li "Use when the page contains primary actions (e.g., “Sign in,” “Download,” or “Pu…" at bounding box center [197, 70] width 197 height 6
drag, startPoint x: 94, startPoint y: 69, endPoint x: 164, endPoint y: 73, distance: 70.5
click at [164, 73] on ol "Use when the page contains primary actions (e.g., “Sign in,” “Download,” or “Pu…" at bounding box center [197, 79] width 197 height 24
click at [221, 85] on p "Suitable for secondary tasks such as filtering, toggling views, or navigating p…" at bounding box center [197, 87] width 197 height 6
click at [221, 87] on p "Suitable for secondary tasks such as filtering, toggling views, or navigating p…" at bounding box center [197, 87] width 197 height 6
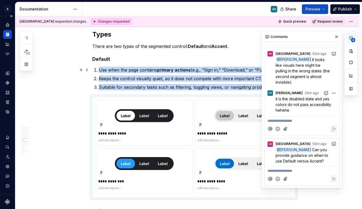
drag, startPoint x: 243, startPoint y: 86, endPoint x: 143, endPoint y: 73, distance: 101.2
click at [143, 73] on ol "Use when the page contains primary actions (e.g., “Sign in,” “Download,” or “Pu…" at bounding box center [197, 79] width 197 height 24
click at [297, 35] on button "button" at bounding box center [337, 37] width 8 height 8
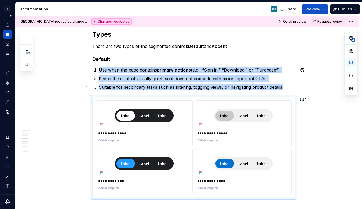
drag, startPoint x: 284, startPoint y: 88, endPoint x: 99, endPoint y: 78, distance: 185.3
click at [99, 78] on ol "Use when the page contains primary actions (e.g., “Sign in,” “Download,” or “Pu…" at bounding box center [197, 79] width 197 height 24
click at [99, 70] on li "Use when the page contains primary actions (e.g., “Sign in,” “Download,” or “Pu…" at bounding box center [197, 70] width 197 height 6
click at [86, 69] on span at bounding box center [87, 70] width 4 height 8
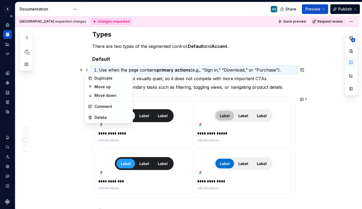
click at [278, 73] on li "Use when the page contains primary actions (e.g., “Sign in,” “Download,” or “Pu…" at bounding box center [197, 70] width 197 height 6
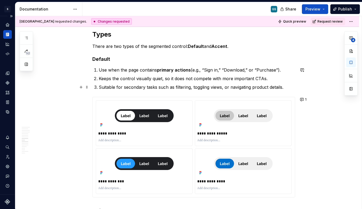
click at [285, 88] on p "Suitable for secondary tasks such as filtering, toggling views, or navigating p…" at bounding box center [197, 87] width 197 height 6
click at [103, 70] on p "Use when the page contains primary actions (e.g., “Sign in,” “Download,” or “Pu…" at bounding box center [197, 70] width 197 height 6
click at [86, 69] on span at bounding box center [87, 70] width 4 height 8
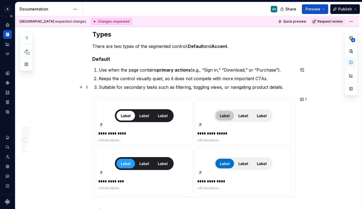
click at [284, 85] on p "Suitable for secondary tasks such as filtering, toggling views, or navigating p…" at bounding box center [197, 87] width 197 height 6
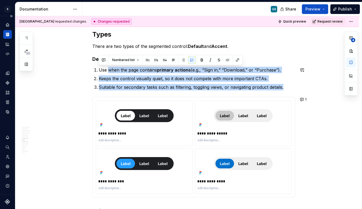
drag, startPoint x: 280, startPoint y: 86, endPoint x: 107, endPoint y: 67, distance: 173.7
click at [107, 67] on ol "Use when the page contains primary actions (e.g., “Sign in,” “Download,” or “Pu…" at bounding box center [197, 79] width 197 height 24
click at [190, 59] on button "button" at bounding box center [193, 60] width 8 height 8
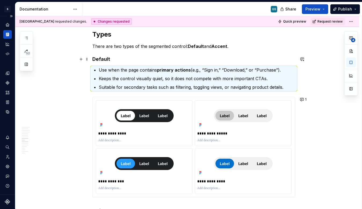
click at [98, 58] on h4 "Default" at bounding box center [193, 59] width 203 height 6
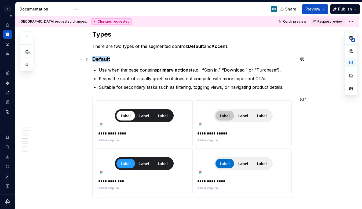
click at [98, 58] on h4 "Default" at bounding box center [193, 59] width 203 height 6
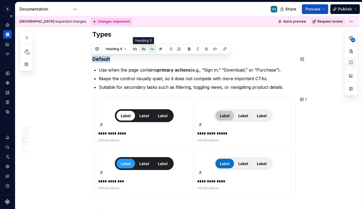
click at [145, 50] on button "button" at bounding box center [144, 49] width 8 height 8
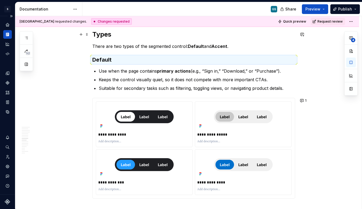
click at [109, 36] on h2 "Types" at bounding box center [193, 34] width 203 height 9
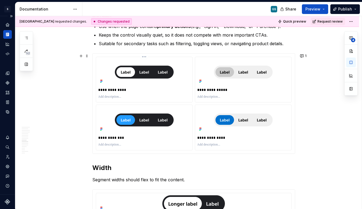
scroll to position [842, 0]
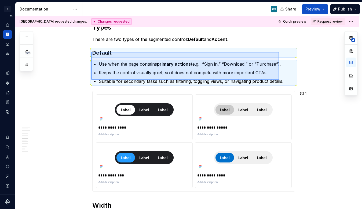
drag, startPoint x: 91, startPoint y: 52, endPoint x: 279, endPoint y: 80, distance: 190.0
click at [279, 80] on div "**********" at bounding box center [188, 112] width 347 height 193
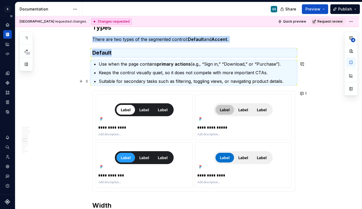
copy div "There are two types of the segmented control: Default and Accent . Default"
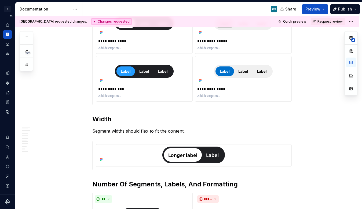
scroll to position [933, 0]
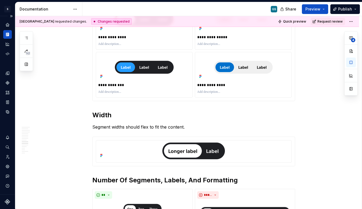
click at [96, 103] on div "**********" at bounding box center [193, 178] width 203 height 1997
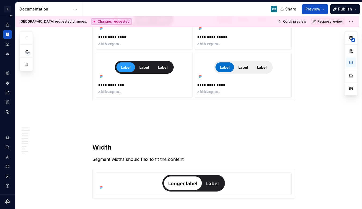
click at [99, 107] on div "**********" at bounding box center [193, 194] width 203 height 2029
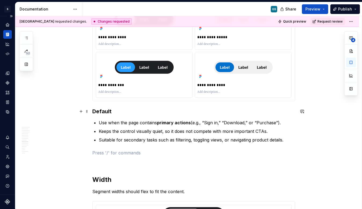
click at [104, 110] on h3 "Default" at bounding box center [193, 111] width 203 height 8
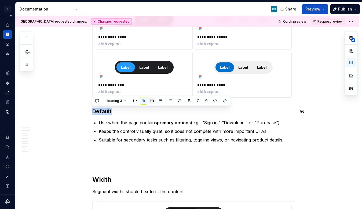
click at [151, 100] on button "button" at bounding box center [153, 101] width 8 height 8
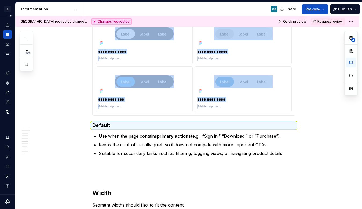
scroll to position [864, 0]
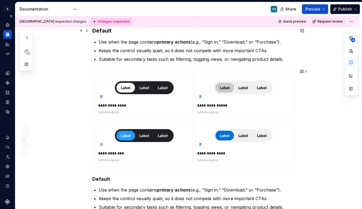
click at [99, 31] on h3 "Default" at bounding box center [193, 31] width 203 height 8
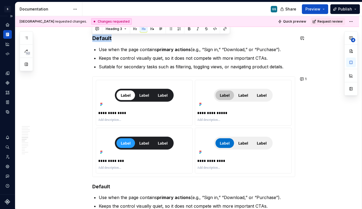
scroll to position [855, 0]
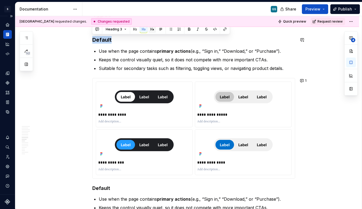
click at [150, 31] on button "button" at bounding box center [153, 30] width 8 height 8
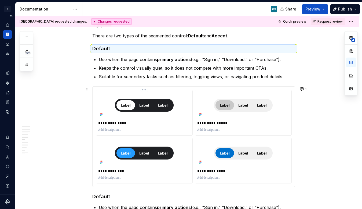
scroll to position [846, 0]
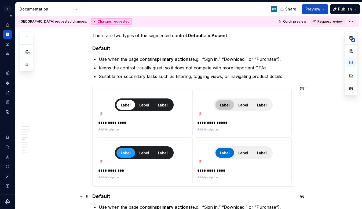
click at [106, 196] on h4 "Default" at bounding box center [193, 196] width 203 height 6
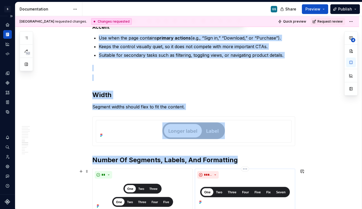
scroll to position [1022, 0]
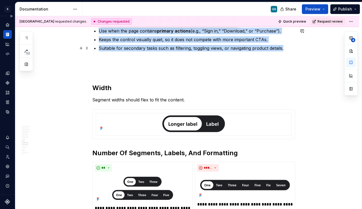
drag, startPoint x: 100, startPoint y: 169, endPoint x: 286, endPoint y: 50, distance: 220.5
click at [286, 50] on ul "Use when the page contains primary actions (e.g., “Sign in,” “Download,” or “Pu…" at bounding box center [197, 40] width 197 height 24
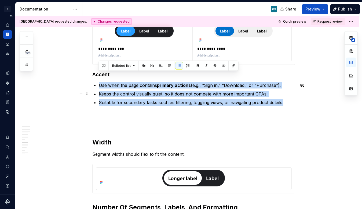
scroll to position [967, 0]
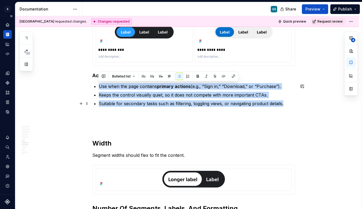
click at [126, 99] on ul "Use when the page contains primary actions (e.g., “Sign in,” “Download,” or “Pu…" at bounding box center [197, 95] width 197 height 24
drag, startPoint x: 283, startPoint y: 103, endPoint x: 99, endPoint y: 88, distance: 184.9
click at [99, 88] on ul "Use when the page contains primary actions (e.g., “Sign in,” “Download,” or “Pu…" at bounding box center [197, 95] width 197 height 24
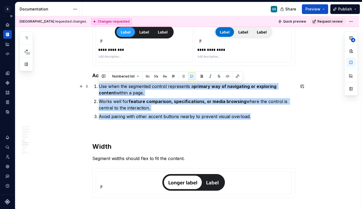
drag, startPoint x: 250, startPoint y: 116, endPoint x: 91, endPoint y: 83, distance: 162.7
click at [91, 83] on div "**********" at bounding box center [187, 205] width 344 height 2144
click at [182, 76] on button "button" at bounding box center [184, 77] width 8 height 8
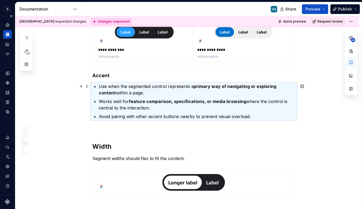
click at [165, 86] on p "Use when the segmented control represents a primary way of navigating or explor…" at bounding box center [197, 89] width 197 height 13
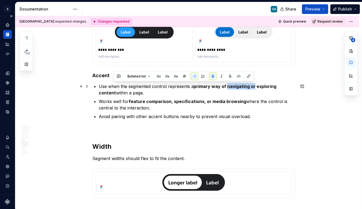
drag, startPoint x: 253, startPoint y: 86, endPoint x: 226, endPoint y: 86, distance: 27.4
click at [226, 86] on strong "primary way of navigating or exploring content" at bounding box center [188, 90] width 179 height 12
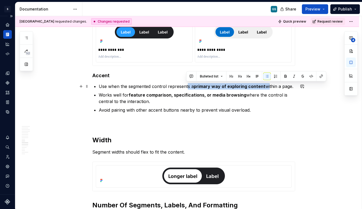
drag, startPoint x: 186, startPoint y: 85, endPoint x: 266, endPoint y: 85, distance: 79.8
click at [266, 85] on p "Use when the segmented control represents a primary way of exploring content wi…" at bounding box center [197, 86] width 197 height 6
click at [283, 77] on button "button" at bounding box center [286, 77] width 8 height 8
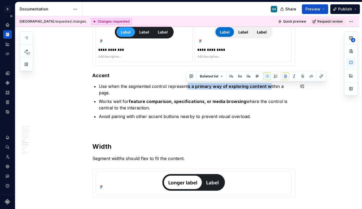
click at [283, 77] on button "button" at bounding box center [286, 77] width 8 height 8
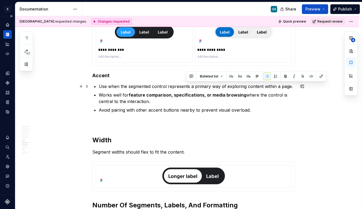
click at [156, 83] on p "Use when the segmented control represents a primary way of exploring content wi…" at bounding box center [197, 86] width 197 height 6
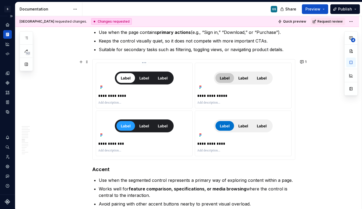
scroll to position [872, 0]
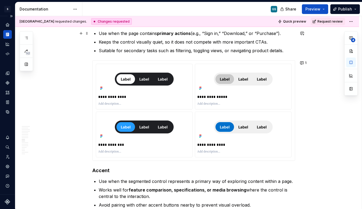
click at [223, 33] on p "Use when the page contains primary actions (e.g., “Sign in,” “Download,” or “Pu…" at bounding box center [197, 33] width 197 height 6
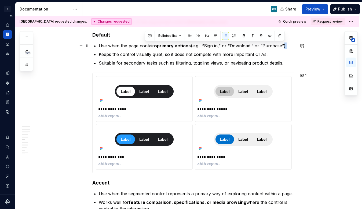
drag, startPoint x: 284, startPoint y: 46, endPoint x: 280, endPoint y: 46, distance: 3.8
click at [280, 46] on p "Use when the page contains primary actions (e.g., “Sign in,” or “Download,” or …" at bounding box center [197, 45] width 197 height 6
click at [282, 45] on p "Use when the page contains primary actions (e.g., “Sign in,” or “Download,” or …" at bounding box center [197, 45] width 197 height 6
drag, startPoint x: 283, startPoint y: 45, endPoint x: 255, endPoint y: 45, distance: 27.9
click at [255, 45] on p "Use when the page contains primary actions (e.g., “Sign in,” or “Download,” or …" at bounding box center [197, 45] width 197 height 6
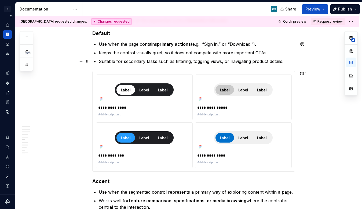
scroll to position [862, 0]
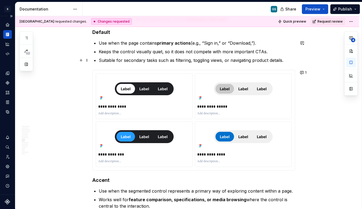
click at [162, 55] on ul "Use when the page contains primary actions (e.g., “Sign in,” or “Download,”). K…" at bounding box center [197, 52] width 197 height 24
click at [173, 51] on p "Keeps the control visually quiet, so it does not compete with more important CT…" at bounding box center [197, 51] width 197 height 6
click at [198, 50] on p "Keeps the control visually quiet, so it does not compete with more important CT…" at bounding box center [197, 51] width 197 height 6
click at [215, 51] on p "Keeps the control visually quiet, so it does not compete with more important CT…" at bounding box center [197, 51] width 197 height 6
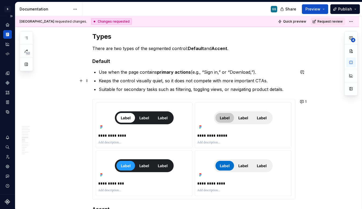
scroll to position [833, 0]
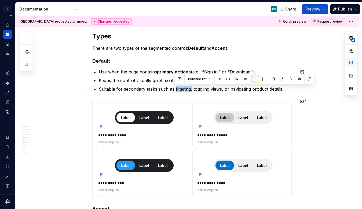
drag, startPoint x: 175, startPoint y: 89, endPoint x: 192, endPoint y: 89, distance: 16.7
click at [192, 89] on p "Suitable for secondary tasks such as filtering, toggling views, or navigating p…" at bounding box center [197, 89] width 197 height 6
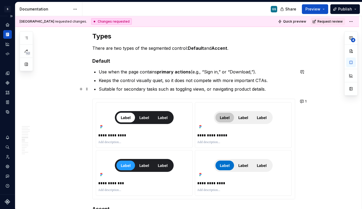
click at [209, 86] on p "Suitable for secondary tasks such as toggling views, or navigating product deta…" at bounding box center [197, 89] width 197 height 6
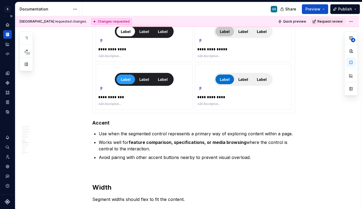
scroll to position [935, 0]
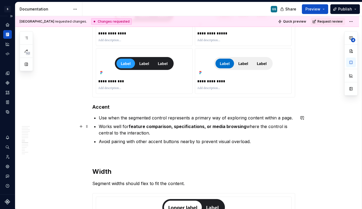
click at [125, 126] on p "Works well for feature comparison, specifications, or media browsing where the …" at bounding box center [197, 129] width 197 height 13
click at [127, 126] on p "Works well for feature comparison, specifications, or media browsing where the …" at bounding box center [197, 129] width 197 height 13
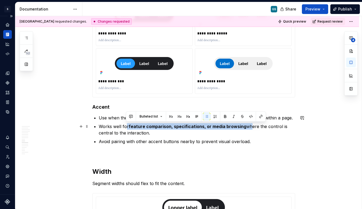
drag, startPoint x: 125, startPoint y: 126, endPoint x: 248, endPoint y: 126, distance: 123.3
click at [248, 126] on p "Works well for feature comparison, specifications, or media browsing where the …" at bounding box center [197, 129] width 197 height 13
click at [224, 118] on button "button" at bounding box center [226, 117] width 8 height 8
click at [224, 117] on button "button" at bounding box center [226, 117] width 8 height 8
click at [230, 126] on p "Works well for feature comparison, specifications, or media browsing where the …" at bounding box center [197, 129] width 197 height 13
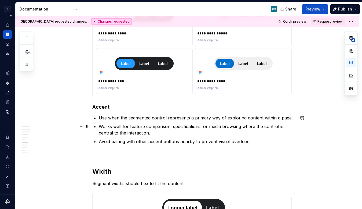
click at [239, 127] on p "Works well for feature comparison, specifications, or media browsing where the …" at bounding box center [197, 129] width 197 height 13
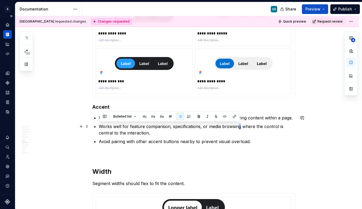
click at [237, 126] on p "Works well for feature comparison, specifications, or media browsing where the …" at bounding box center [197, 129] width 197 height 13
click at [170, 127] on p "Works well for feature comparison, specifications, or media browsing where the …" at bounding box center [197, 129] width 197 height 13
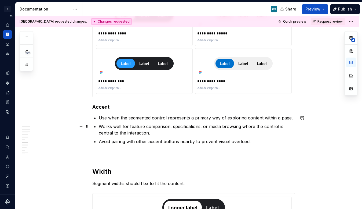
click at [171, 127] on p "Works well for feature comparison, specifications, or media browsing where the …" at bounding box center [197, 129] width 197 height 13
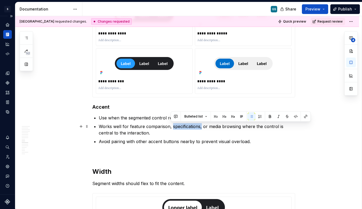
drag, startPoint x: 171, startPoint y: 127, endPoint x: 200, endPoint y: 126, distance: 29.3
click at [200, 126] on p "Works well for feature comparison, specifications, or media browsing where the …" at bounding box center [197, 129] width 197 height 13
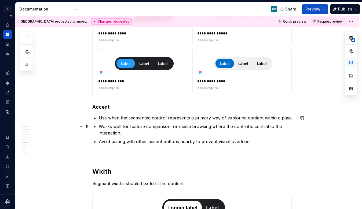
click at [239, 127] on p "Works well for feature comparison, or media browsing where the control is centr…" at bounding box center [197, 129] width 197 height 13
click at [233, 127] on p "Works well for feature comparison, or media browsing where the control is centr…" at bounding box center [197, 129] width 197 height 13
click at [279, 127] on p "Works well for feature comparison, or media browsing where the control is centr…" at bounding box center [197, 129] width 197 height 13
click at [113, 126] on p "Works well for feature comparison, or media browsing where the control is centr…" at bounding box center [197, 129] width 197 height 13
click at [120, 127] on p "Works well for feature comparison, or media browsing where the control is centr…" at bounding box center [197, 129] width 197 height 13
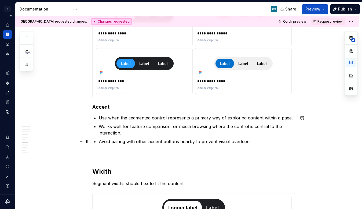
click at [122, 143] on p "Avoid pairing with other accent buttons nearby to prevent visual overload." at bounding box center [197, 141] width 197 height 6
click at [126, 143] on p "Avoid pairing with other accent buttons nearby to prevent visual overload." at bounding box center [197, 141] width 197 height 6
click at [106, 141] on p "Avoid pairing with other accent buttons nearby to prevent visual overload." at bounding box center [197, 141] width 197 height 6
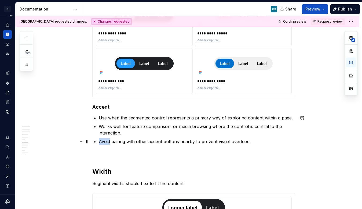
click at [106, 141] on p "Avoid pairing with other accent buttons nearby to prevent visual overload." at bounding box center [197, 141] width 197 height 6
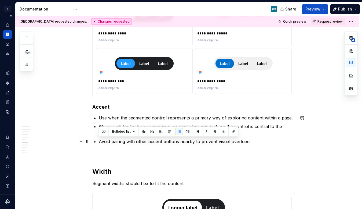
click at [258, 145] on div "**********" at bounding box center [193, 205] width 203 height 2056
drag, startPoint x: 99, startPoint y: 141, endPoint x: 126, endPoint y: 141, distance: 27.7
click at [126, 141] on p "Avoid pairing with other accent buttons nearby to prevent visual overload." at bounding box center [197, 141] width 197 height 6
click at [197, 131] on button "button" at bounding box center [198, 132] width 8 height 8
click at [252, 142] on p "Avoid pairing with other accent buttons nearby to prevent visual overload." at bounding box center [197, 141] width 197 height 6
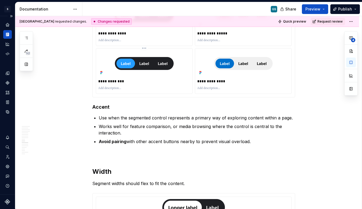
click at [105, 60] on div at bounding box center [144, 63] width 92 height 26
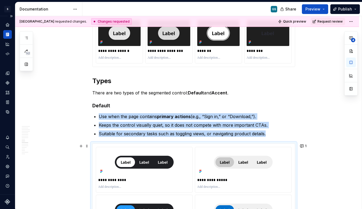
scroll to position [785, 0]
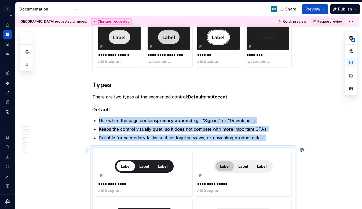
click at [87, 148] on span at bounding box center [87, 150] width 4 height 8
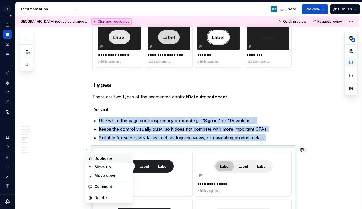
click at [96, 157] on div "Duplicate" at bounding box center [112, 158] width 35 height 5
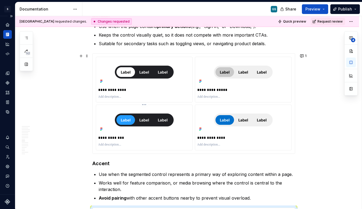
scroll to position [862, 0]
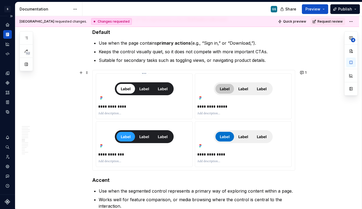
click at [183, 104] on p "**********" at bounding box center [144, 106] width 92 height 5
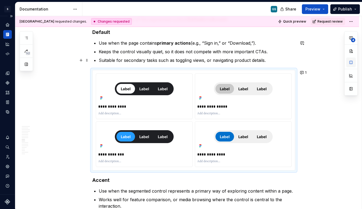
click at [297, 62] on button "button" at bounding box center [351, 62] width 10 height 10
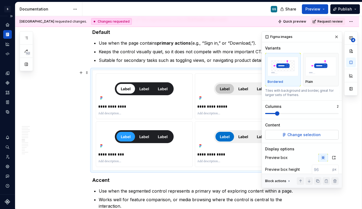
click at [297, 131] on button "Change selection" at bounding box center [302, 135] width 74 height 10
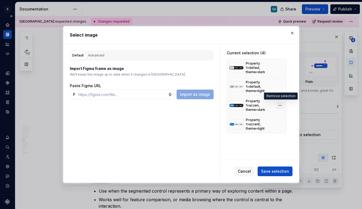
click at [282, 103] on button "button" at bounding box center [281, 106] width 8 height 8
click at [281, 106] on button "button" at bounding box center [281, 106] width 8 height 8
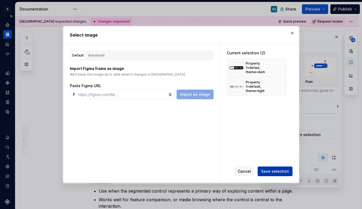
click at [276, 168] on button "Save selection" at bounding box center [275, 171] width 35 height 10
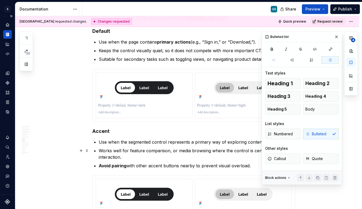
click at [209, 158] on p "Works well for feature comparison, or media browsing where the control is centr…" at bounding box center [197, 153] width 197 height 13
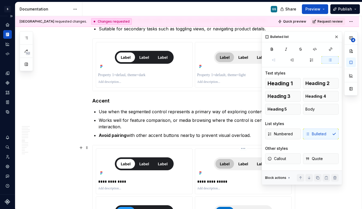
scroll to position [931, 0]
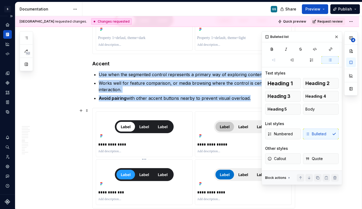
click at [186, 160] on div "**********" at bounding box center [144, 181] width 96 height 45
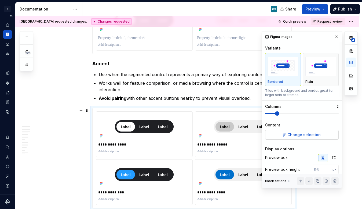
click at [297, 132] on span "Change selection" at bounding box center [304, 134] width 33 height 5
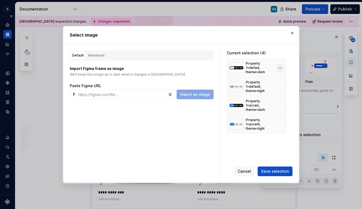
click at [277, 66] on button "button" at bounding box center [281, 68] width 8 height 8
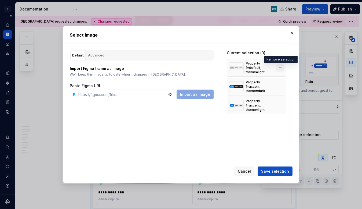
click at [279, 66] on button "button" at bounding box center [281, 68] width 8 height 8
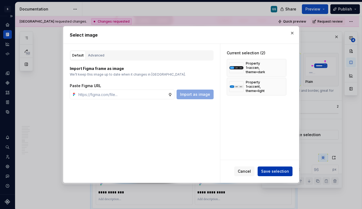
click at [279, 172] on span "Save selection" at bounding box center [275, 170] width 28 height 5
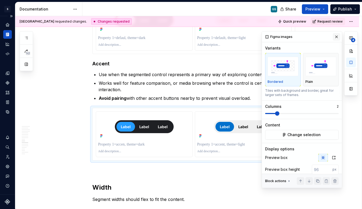
click at [297, 36] on button "button" at bounding box center [337, 37] width 8 height 8
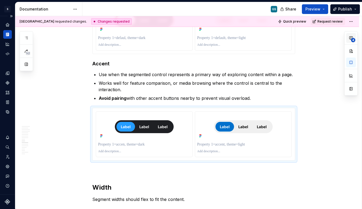
click at [297, 38] on icon "button" at bounding box center [351, 38] width 4 height 4
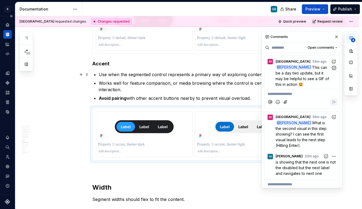
click at [297, 77] on span "This can be a day two update, but it may be helpful to see a GIF of this in act…" at bounding box center [303, 75] width 55 height 21
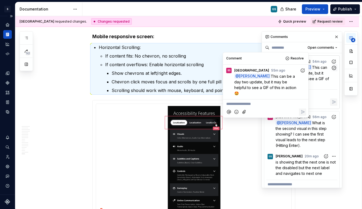
scroll to position [1899, 0]
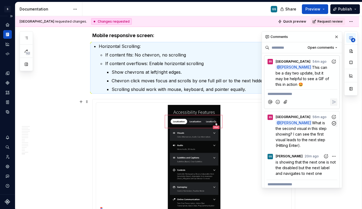
click at [297, 133] on span "What is the second visual in this step showing? I can see the first visual lead…" at bounding box center [302, 133] width 52 height 27
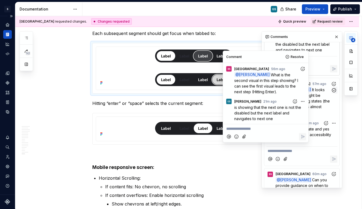
scroll to position [124, 0]
click at [297, 128] on span "it is the disabled state and yes colors do not pass accessibility hehehe" at bounding box center [304, 134] width 57 height 16
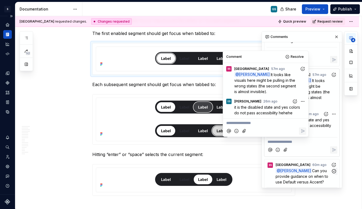
scroll to position [133, 0]
click at [297, 174] on span "Can you provide guidance on when to use Default versus Accent?" at bounding box center [303, 176] width 54 height 16
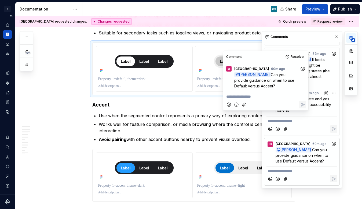
scroll to position [889, 0]
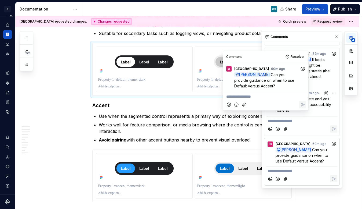
drag, startPoint x: 66, startPoint y: 114, endPoint x: 68, endPoint y: 111, distance: 3.7
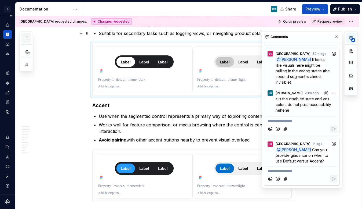
click at [26, 39] on icon "button" at bounding box center [26, 38] width 4 height 4
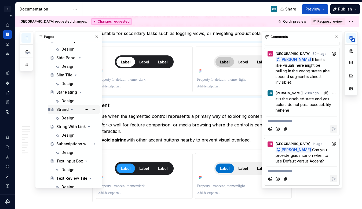
scroll to position [826, 0]
click at [67, 152] on div "Design" at bounding box center [68, 151] width 13 height 5
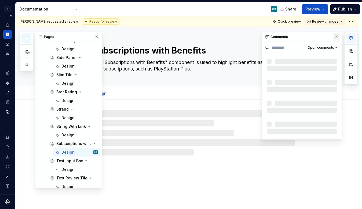
click at [297, 35] on button "button" at bounding box center [337, 37] width 8 height 8
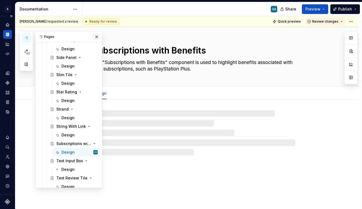
click at [93, 38] on button "button" at bounding box center [97, 37] width 8 height 8
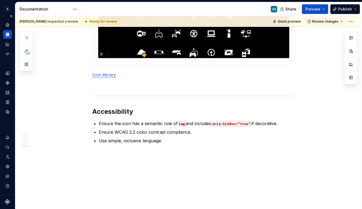
scroll to position [919, 0]
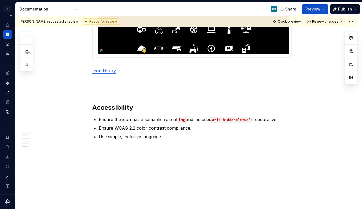
type textarea "*"
